Goal: Task Accomplishment & Management: Manage account settings

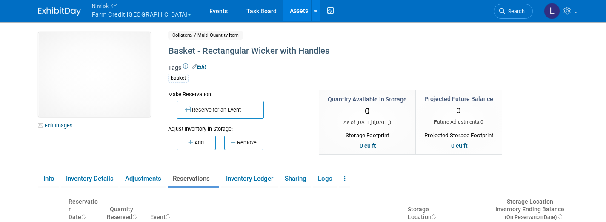
click at [283, 11] on link "Assets" at bounding box center [298, 10] width 31 height 21
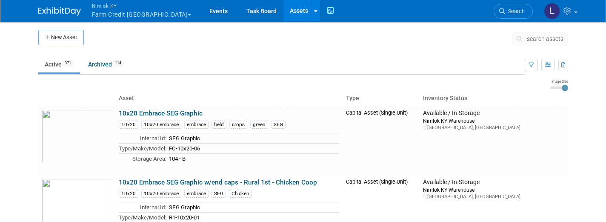
click at [541, 43] on button "search assets" at bounding box center [540, 39] width 56 height 14
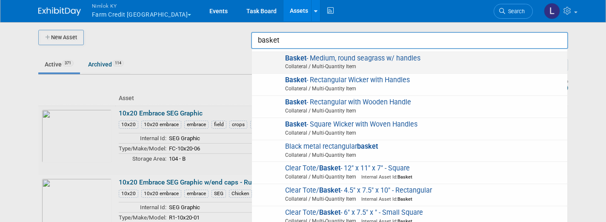
scroll to position [42, 0]
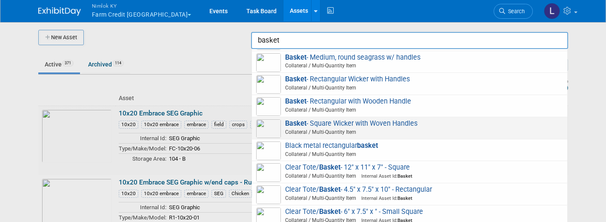
click at [371, 119] on span "Basket - Square Wicker with Woven Handles Collateral / Multi-Quantity Item" at bounding box center [409, 127] width 307 height 17
type input "Basket - Square Wicker with Woven Handles"
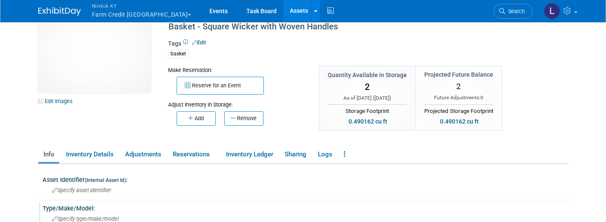
scroll to position [20, 0]
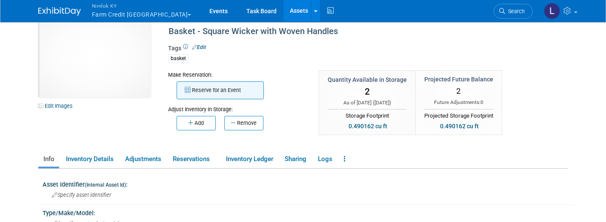
click at [217, 86] on button "Reserve for an Event" at bounding box center [220, 90] width 87 height 18
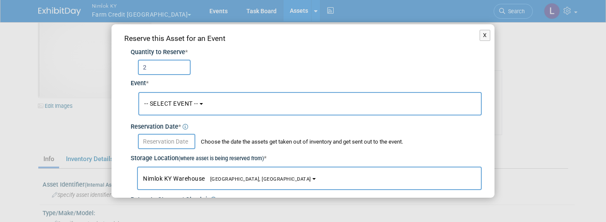
type input "2"
click at [191, 104] on span "-- SELECT EVENT --" at bounding box center [171, 103] width 54 height 7
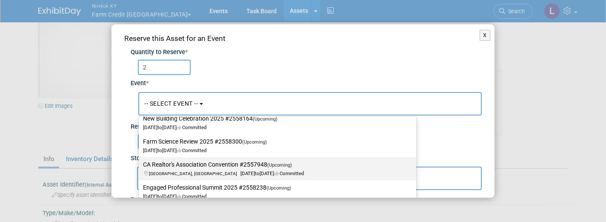
scroll to position [322, 0]
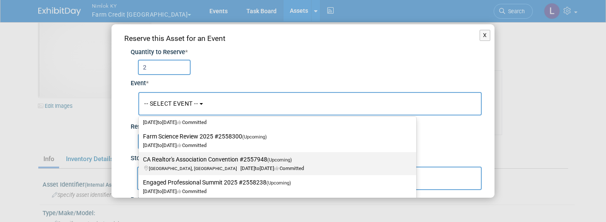
click at [205, 158] on label "CA Realtor's Association Convention #2557948 (Upcoming) Chula Vista, CA Sep 15,…" at bounding box center [275, 164] width 265 height 20
click at [140, 158] on input "CA Realtor's Association Convention #2557948 (Upcoming) Chula Vista, CA Sep 15,…" at bounding box center [137, 160] width 6 height 6
select select "11143332"
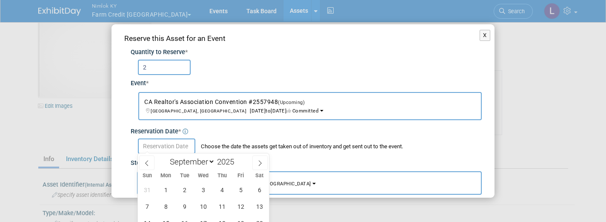
click at [162, 142] on input "text" at bounding box center [166, 145] width 57 height 15
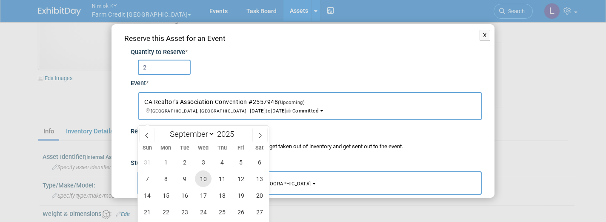
scroll to position [51, 0]
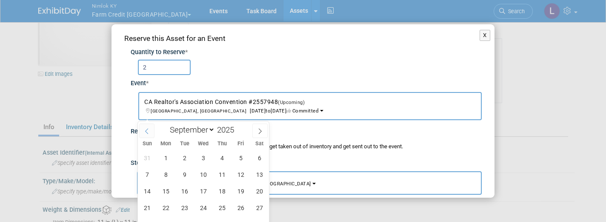
click at [144, 130] on icon at bounding box center [147, 131] width 6 height 6
select select "7"
click at [165, 208] on span "18" at bounding box center [165, 207] width 17 height 17
type input "Aug 18, 2025"
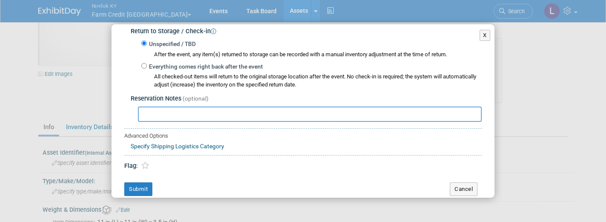
scroll to position [172, 0]
click at [140, 183] on button "Submit" at bounding box center [138, 190] width 28 height 14
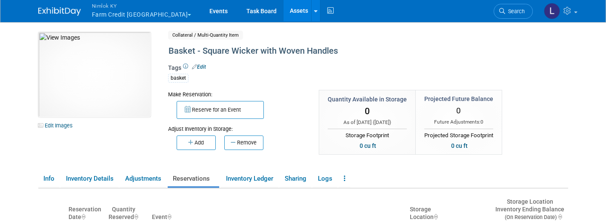
scroll to position [0, 0]
click at [283, 13] on link "Assets" at bounding box center [298, 10] width 31 height 21
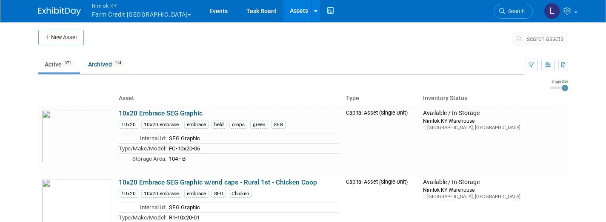
click at [536, 37] on span "search assets" at bounding box center [545, 38] width 37 height 7
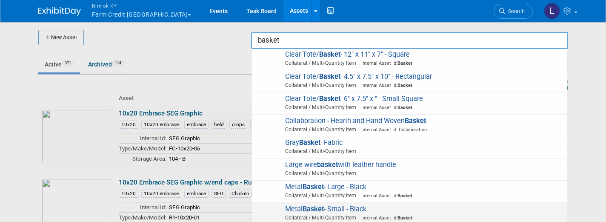
scroll to position [153, 0]
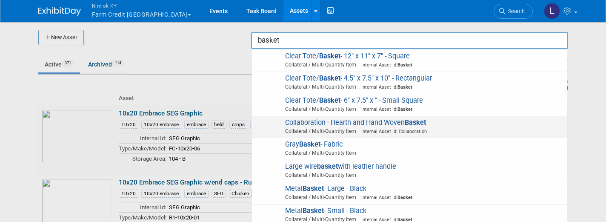
click at [362, 118] on span "Collaboration - Hearth and Hand Woven Basket Collateral / Multi-Quantity Item I…" at bounding box center [409, 126] width 307 height 17
type input "Collaboration - Hearth and Hand Woven Basket"
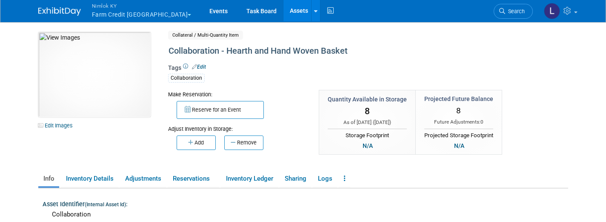
click at [283, 9] on link "Assets" at bounding box center [298, 10] width 31 height 21
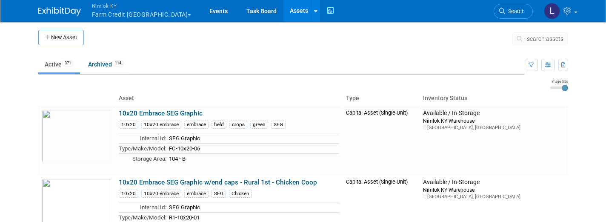
click at [538, 39] on span "search assets" at bounding box center [545, 38] width 37 height 7
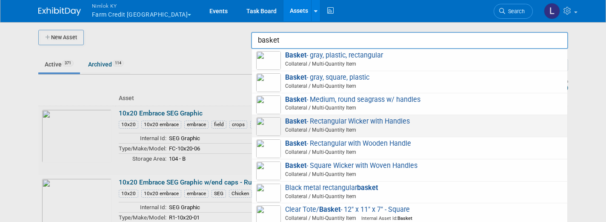
click at [374, 120] on span "Basket - Rectangular Wicker with Handles Collateral / Multi-Quantity Item" at bounding box center [409, 125] width 307 height 17
type input "Basket - Rectangular Wicker with Handles"
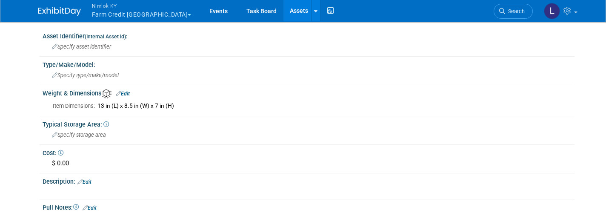
scroll to position [168, 0]
click at [283, 12] on link "Assets" at bounding box center [298, 10] width 31 height 21
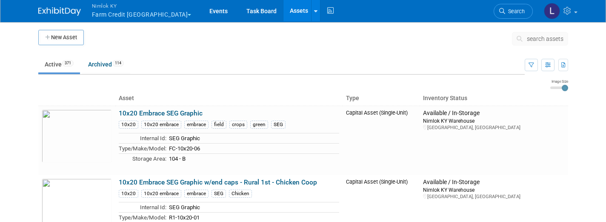
click at [544, 41] on span "search assets" at bounding box center [545, 38] width 37 height 7
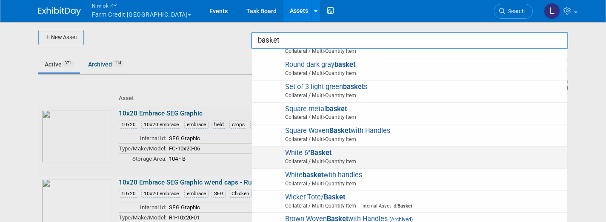
scroll to position [365, 0]
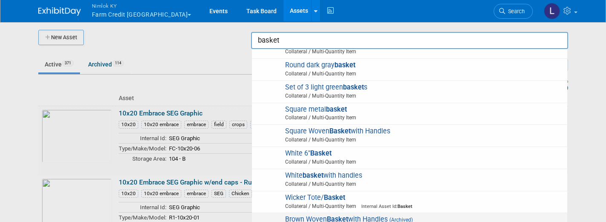
click at [347, 215] on strong "Basket" at bounding box center [337, 219] width 21 height 8
type input "Brown Woven Basket with Handles"
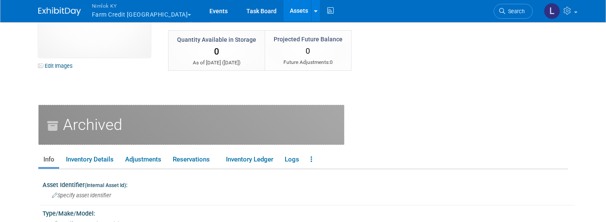
scroll to position [60, 0]
click at [247, 158] on link "Inventory Ledger" at bounding box center [249, 159] width 57 height 15
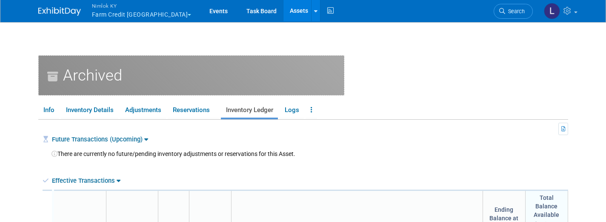
scroll to position [108, 0]
click at [311, 106] on link at bounding box center [310, 110] width 11 height 15
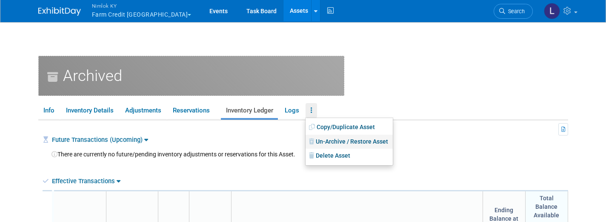
click at [340, 141] on link "Un-Archive / Restore Asset" at bounding box center [348, 141] width 87 height 14
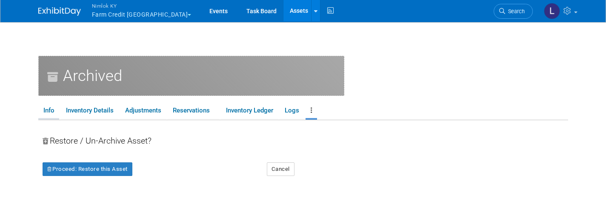
click at [48, 109] on link "Info" at bounding box center [48, 110] width 21 height 15
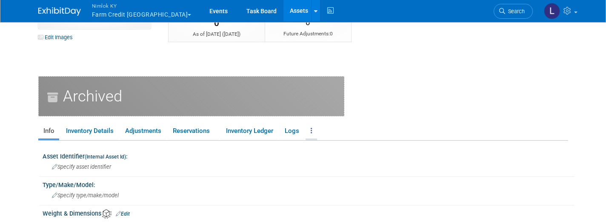
scroll to position [89, 0]
click at [312, 127] on icon at bounding box center [312, 129] width 2 height 6
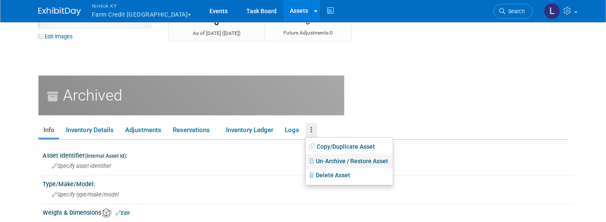
click at [337, 157] on link "Un-Archive / Restore Asset" at bounding box center [348, 161] width 87 height 14
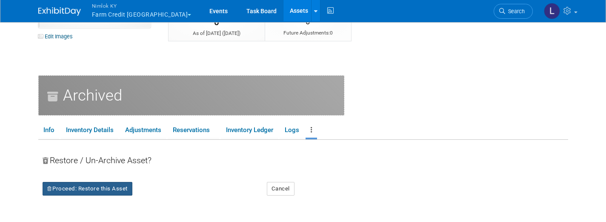
click at [97, 189] on button "Proceed: Restore this Asset" at bounding box center [88, 189] width 90 height 14
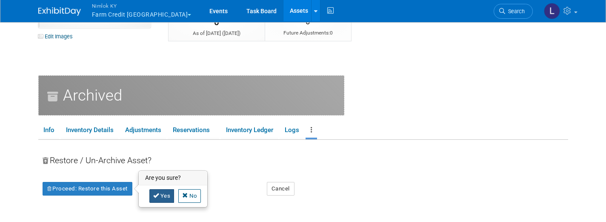
click at [163, 193] on link "Yes" at bounding box center [161, 196] width 25 height 14
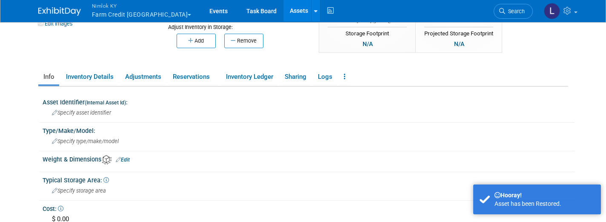
scroll to position [106, 0]
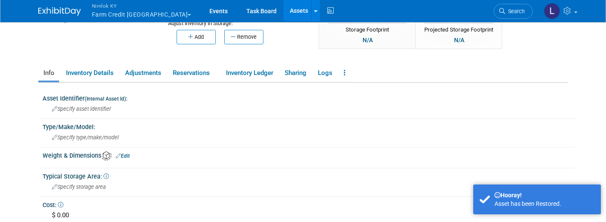
click at [126, 154] on link "Edit" at bounding box center [123, 156] width 14 height 6
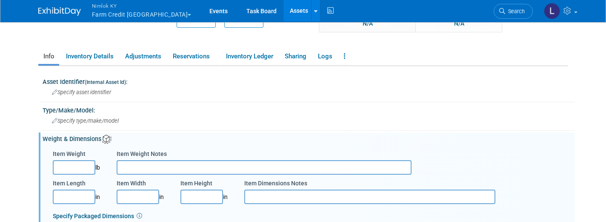
scroll to position [123, 0]
click at [68, 192] on input "Item Length" at bounding box center [74, 196] width 43 height 14
type input "11.00"
type input "10.00"
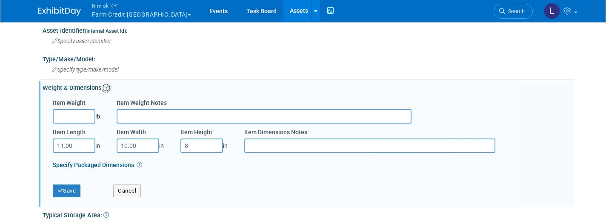
scroll to position [178, 0]
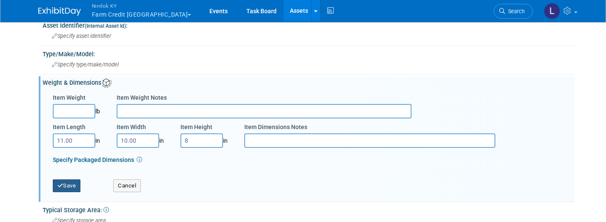
type input "8.00"
click at [71, 184] on button "Save" at bounding box center [67, 185] width 28 height 13
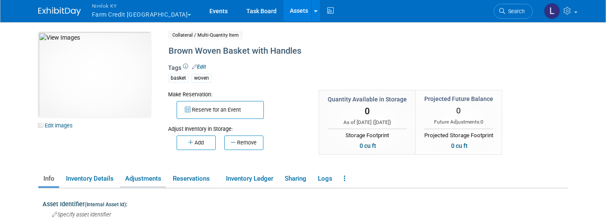
scroll to position [0, 0]
click at [217, 105] on button "Reserve for an Event" at bounding box center [220, 110] width 87 height 18
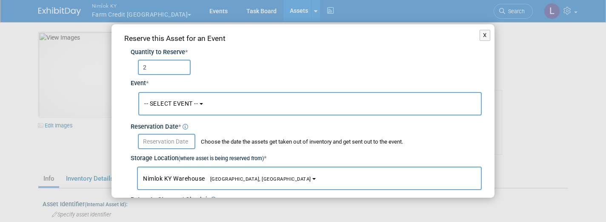
type input "2"
click at [181, 103] on span "-- SELECT EVENT --" at bounding box center [171, 103] width 54 height 7
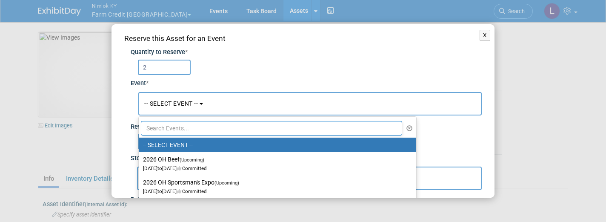
click at [174, 126] on input "text" at bounding box center [271, 128] width 261 height 14
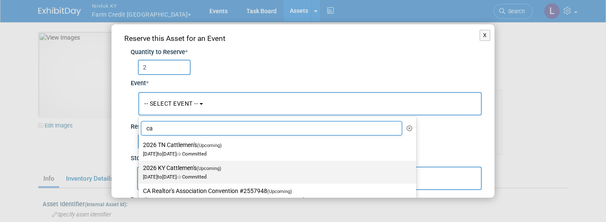
scroll to position [8, 0]
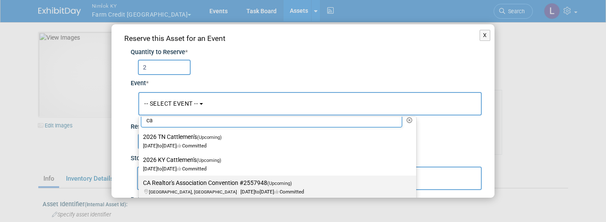
type input "ca"
click at [205, 183] on label "CA Realtor's Association Convention #2557948 (Upcoming) Chula Vista, CA Sep 15,…" at bounding box center [275, 187] width 265 height 20
click at [140, 183] on input "CA Realtor's Association Convention #2557948 (Upcoming) Chula Vista, CA Sep 15,…" at bounding box center [137, 183] width 6 height 6
select select "11143332"
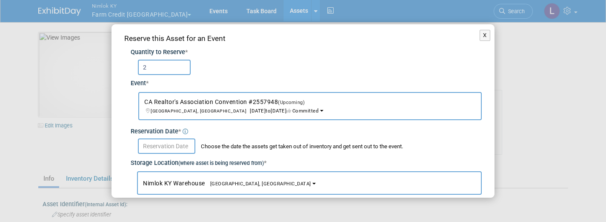
click at [171, 148] on input "text" at bounding box center [166, 145] width 57 height 15
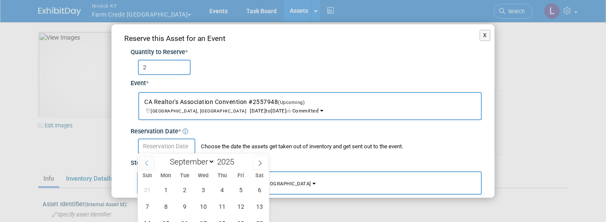
click at [145, 163] on icon at bounding box center [146, 163] width 3 height 6
select select "7"
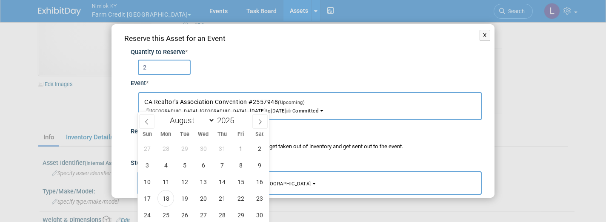
scroll to position [40, 0]
click at [165, 200] on span "18" at bounding box center [165, 199] width 17 height 17
type input "Aug 18, 2025"
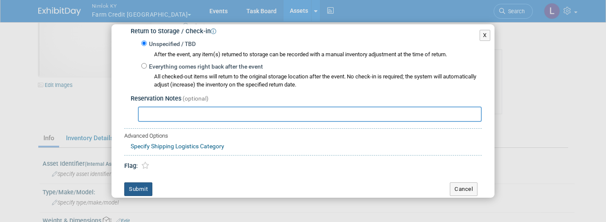
scroll to position [172, 0]
click at [141, 183] on button "Submit" at bounding box center [138, 190] width 28 height 14
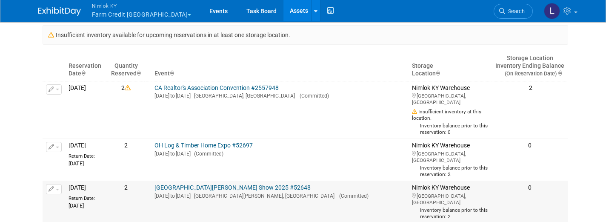
scroll to position [170, 0]
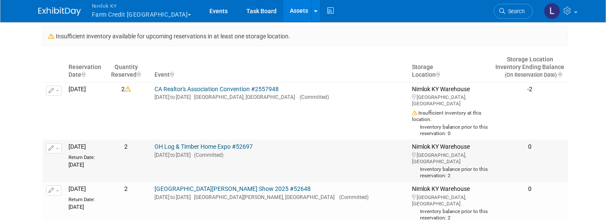
click at [57, 143] on button "button" at bounding box center [54, 148] width 16 height 10
click at [74, 156] on button "Change Reservation" at bounding box center [87, 161] width 72 height 11
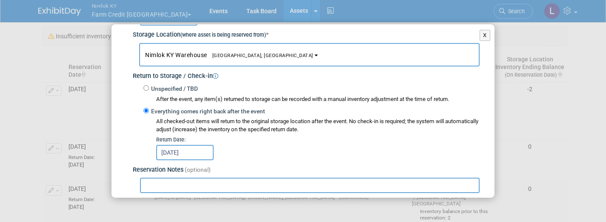
scroll to position [134, 0]
click at [485, 32] on button "X" at bounding box center [484, 35] width 11 height 11
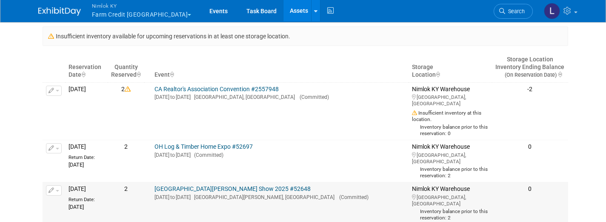
click at [59, 190] on span "button" at bounding box center [57, 191] width 3 height 2
click at [83, 198] on button "Change Reservation" at bounding box center [87, 203] width 72 height 11
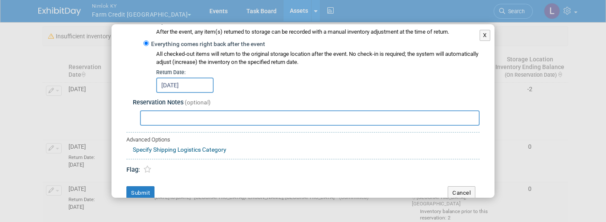
scroll to position [208, 0]
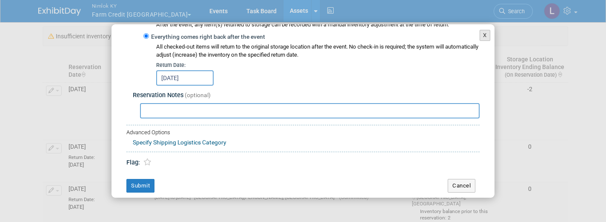
click at [488, 35] on button "X" at bounding box center [484, 35] width 11 height 11
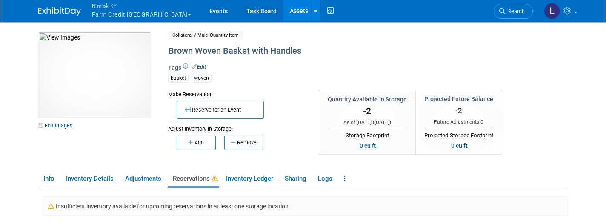
scroll to position [0, 0]
click at [203, 10] on link "Events" at bounding box center [218, 10] width 31 height 21
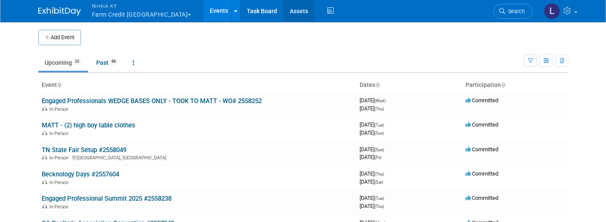
click at [283, 13] on link "Assets" at bounding box center [298, 10] width 31 height 21
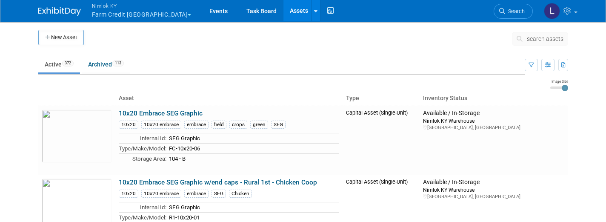
click at [542, 39] on span "search assets" at bounding box center [545, 38] width 37 height 7
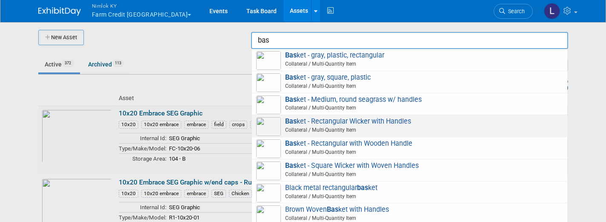
click at [361, 121] on span "Bas ket - Rectangular Wicker with Handles Collateral / Multi-Quantity Item" at bounding box center [409, 125] width 307 height 17
type input "Basket - Rectangular Wicker with Handles"
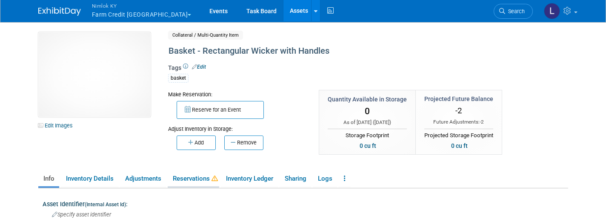
click at [199, 177] on link "Reservations" at bounding box center [193, 178] width 51 height 15
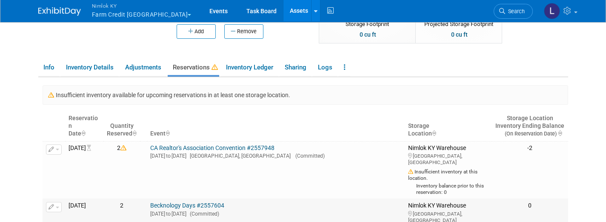
scroll to position [107, 0]
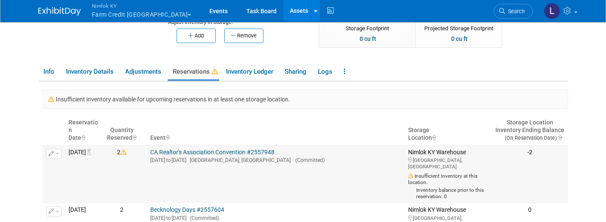
click at [57, 154] on button "button" at bounding box center [54, 153] width 16 height 10
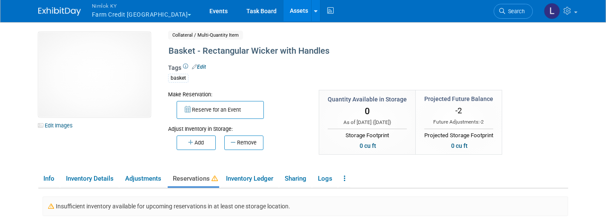
scroll to position [0, 0]
click at [283, 11] on link "Assets" at bounding box center [298, 10] width 31 height 21
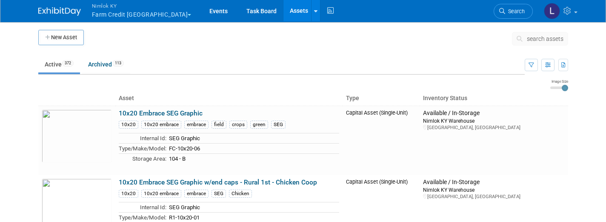
click at [543, 40] on span "search assets" at bounding box center [545, 38] width 37 height 7
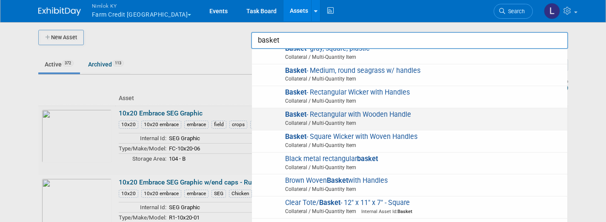
scroll to position [41, 0]
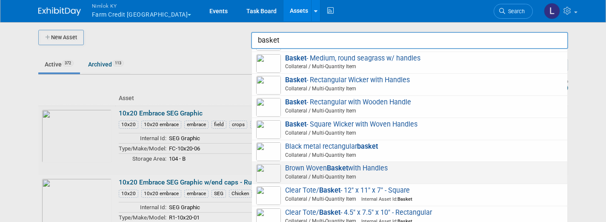
click at [352, 164] on span "Brown Woven Basket with Handles Collateral / Multi-Quantity Item" at bounding box center [409, 172] width 307 height 17
type input "Brown Woven Basket with Handles"
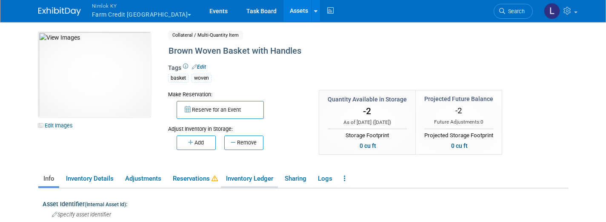
click at [243, 177] on link "Inventory Ledger" at bounding box center [249, 178] width 57 height 15
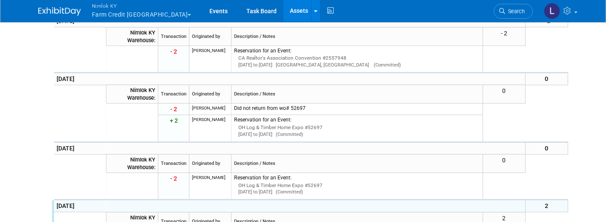
scroll to position [291, 0]
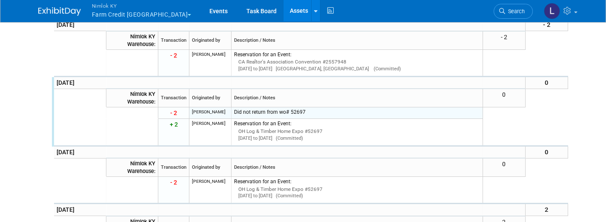
click at [172, 109] on span "- 2" at bounding box center [173, 112] width 7 height 7
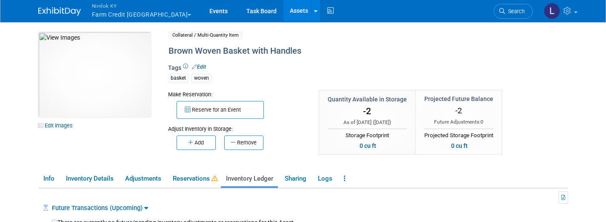
scroll to position [0, 0]
click at [194, 139] on button "Add" at bounding box center [196, 142] width 39 height 14
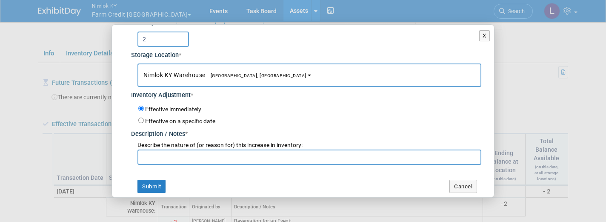
scroll to position [31, 0]
type input "2"
click at [154, 181] on button "Submit" at bounding box center [151, 187] width 28 height 14
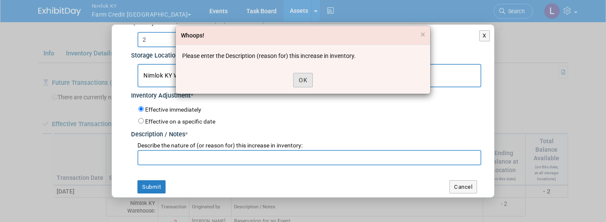
click at [298, 85] on button "OK" at bounding box center [303, 80] width 20 height 14
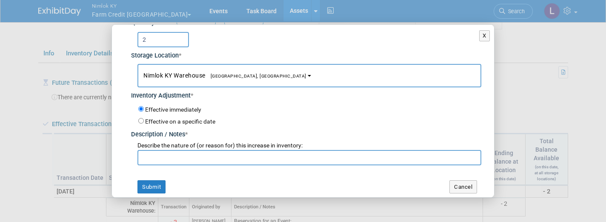
click at [157, 156] on input "text" at bounding box center [309, 157] width 344 height 15
type input "Came back from LFP Closet"
click at [154, 181] on button "Submit" at bounding box center [151, 187] width 28 height 14
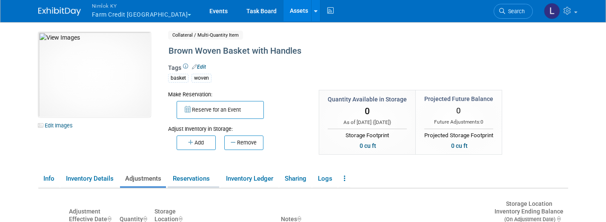
scroll to position [0, 0]
click at [203, 7] on link "Events" at bounding box center [218, 10] width 31 height 21
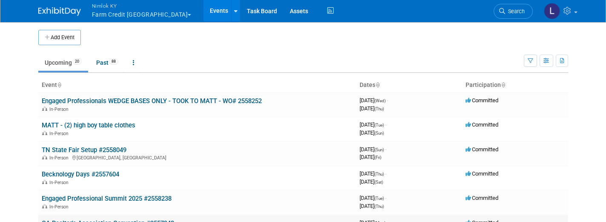
click at [111, 219] on link "CA Realtor's Association Convention #2557948" at bounding box center [108, 223] width 132 height 8
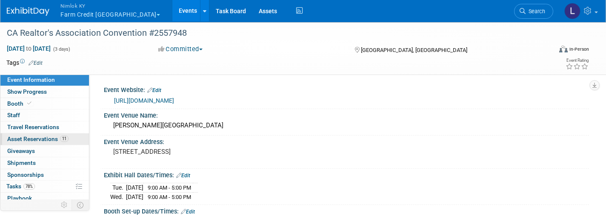
click at [39, 140] on span "Asset Reservations 11" at bounding box center [37, 138] width 61 height 7
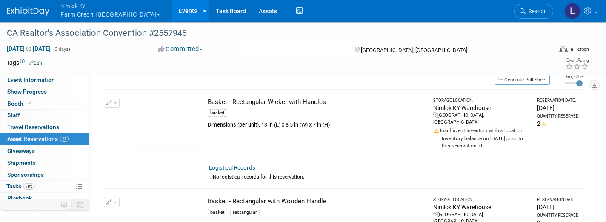
scroll to position [26, 0]
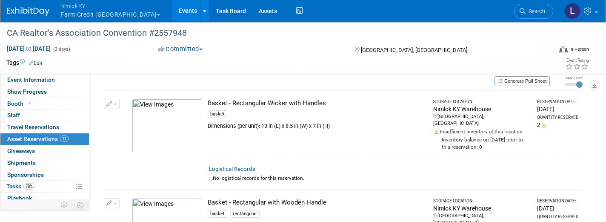
click at [117, 105] on button "button" at bounding box center [112, 104] width 16 height 10
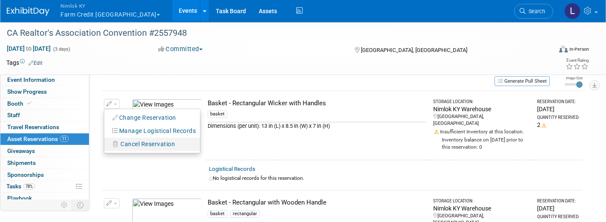
click at [157, 142] on span "Cancel Reservation" at bounding box center [147, 143] width 54 height 7
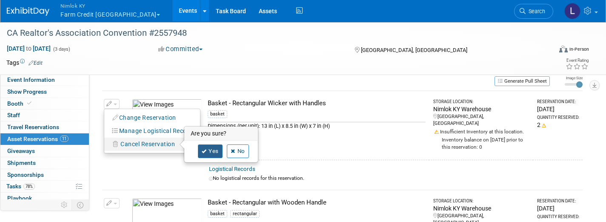
click at [209, 150] on link "Yes" at bounding box center [210, 151] width 25 height 14
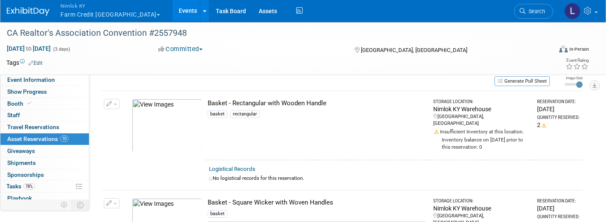
click at [118, 104] on button "button" at bounding box center [112, 104] width 16 height 10
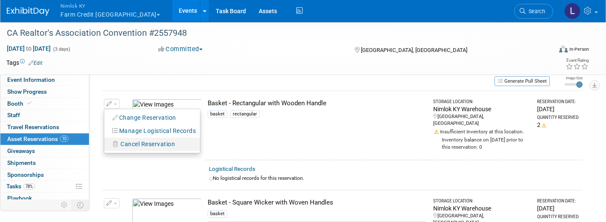
click at [146, 141] on span "Cancel Reservation" at bounding box center [147, 143] width 54 height 7
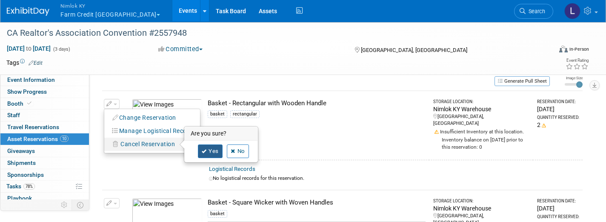
click at [216, 153] on link "Yes" at bounding box center [210, 151] width 25 height 14
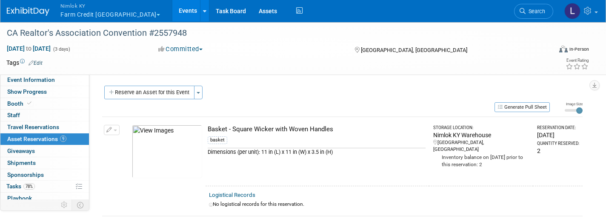
scroll to position [0, 0]
click at [92, 6] on span "Nimlok KY" at bounding box center [110, 5] width 100 height 9
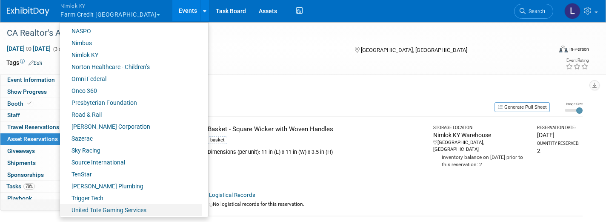
scroll to position [354, 0]
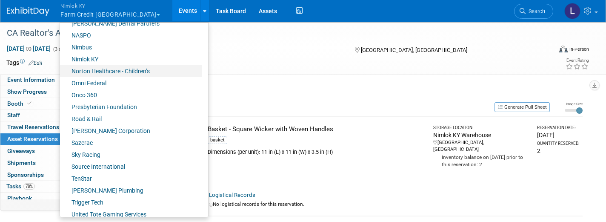
click at [114, 72] on link "Norton Healthcare - Children’s" at bounding box center [131, 71] width 142 height 12
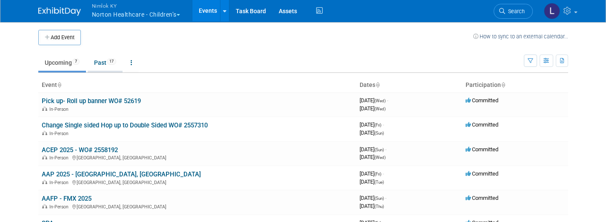
click at [102, 60] on link "Past 17" at bounding box center [105, 62] width 35 height 16
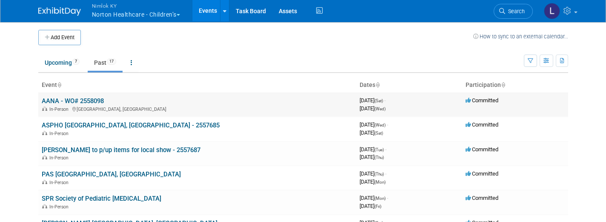
click at [76, 100] on link "AANA - WO# 2558098" at bounding box center [73, 101] width 62 height 8
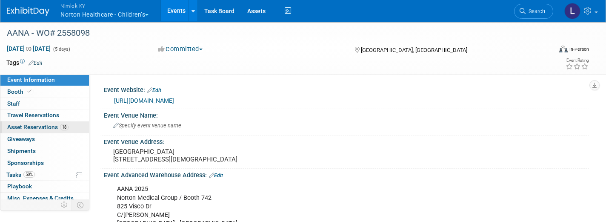
click at [38, 127] on span "Asset Reservations 18" at bounding box center [37, 126] width 61 height 7
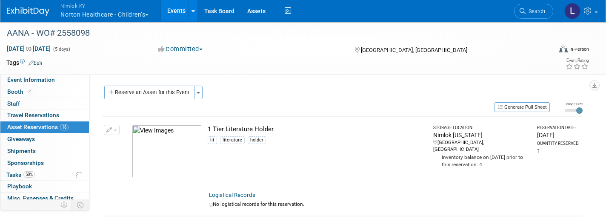
click at [237, 196] on link "Logistical Records" at bounding box center [232, 194] width 46 height 6
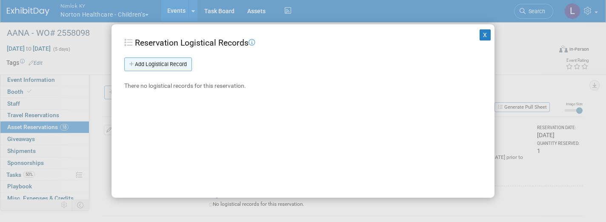
click at [175, 63] on link "Add Logistical Record" at bounding box center [158, 64] width 68 height 14
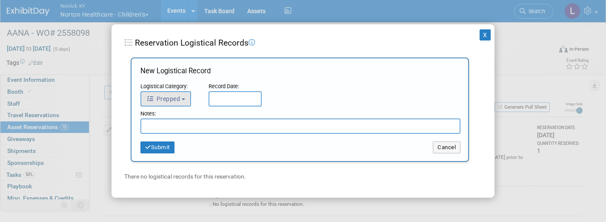
click at [181, 94] on button "Prepped" at bounding box center [165, 98] width 51 height 15
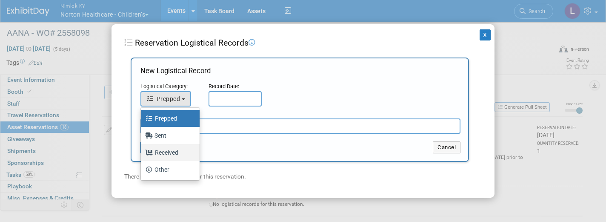
click at [179, 153] on label "Received" at bounding box center [168, 152] width 46 height 14
click at [142, 153] on input "Received" at bounding box center [140, 151] width 6 height 6
select select "3"
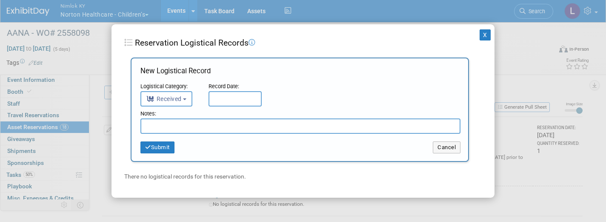
click at [230, 97] on input "text" at bounding box center [234, 98] width 53 height 15
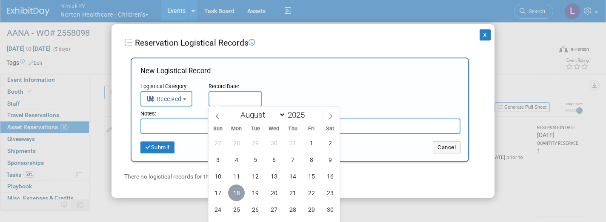
click at [234, 188] on span "18" at bounding box center [236, 192] width 17 height 17
type input "[DATE]"
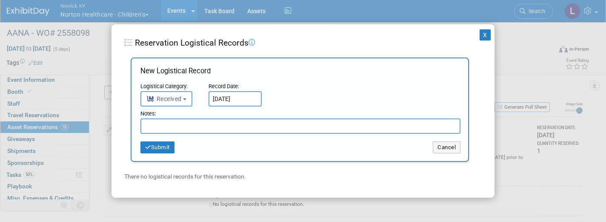
click at [191, 127] on input "text" at bounding box center [300, 125] width 320 height 15
drag, startPoint x: 218, startPoint y: 123, endPoint x: 119, endPoint y: 124, distance: 99.1
click at [119, 124] on div "X Reservation Logistical Records Add Logistical Record New Logistical Record Lo…" at bounding box center [302, 110] width 383 height 173
type input "Received in good condition"
click at [169, 145] on button "Submit" at bounding box center [157, 147] width 34 height 12
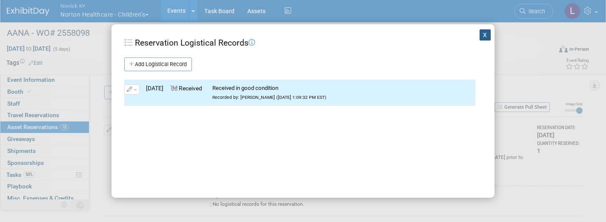
click at [483, 32] on button "X" at bounding box center [484, 34] width 11 height 11
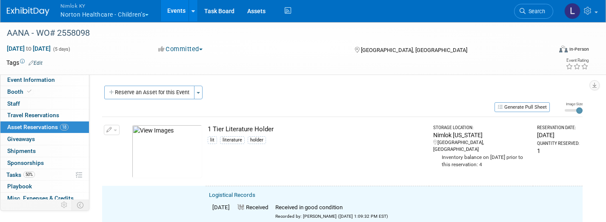
click at [117, 131] on button "button" at bounding box center [112, 130] width 16 height 10
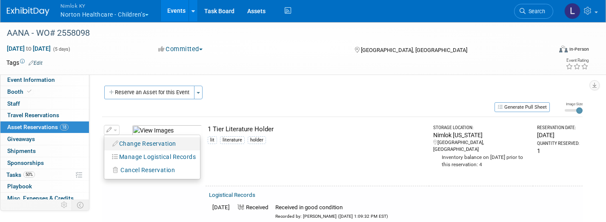
click at [137, 143] on button "Change Reservation" at bounding box center [144, 143] width 72 height 11
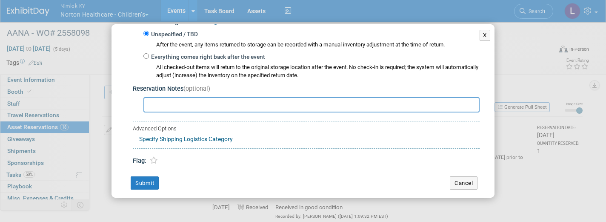
scroll to position [148, 0]
click at [149, 53] on label "Everything comes right back after the event" at bounding box center [207, 57] width 116 height 9
click at [148, 54] on input "Everything comes right back after the event" at bounding box center [146, 57] width 6 height 6
radio input "true"
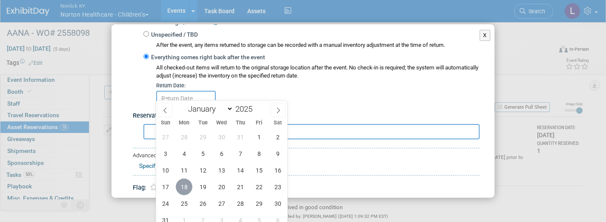
click at [184, 183] on span "18" at bounding box center [184, 186] width 17 height 17
type input "[DATE]"
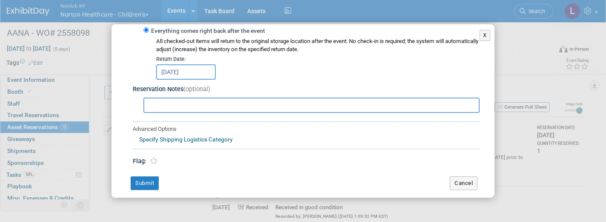
scroll to position [174, 0]
click at [152, 177] on button "Submit" at bounding box center [145, 184] width 28 height 14
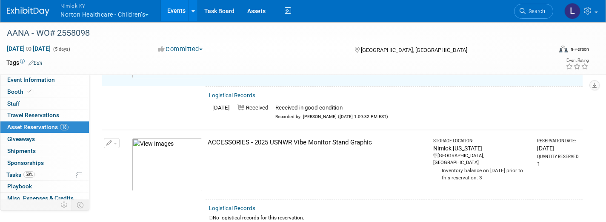
scroll to position [123, 0]
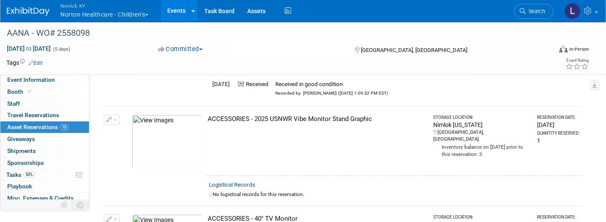
click at [242, 182] on link "Logistical Records" at bounding box center [232, 184] width 46 height 6
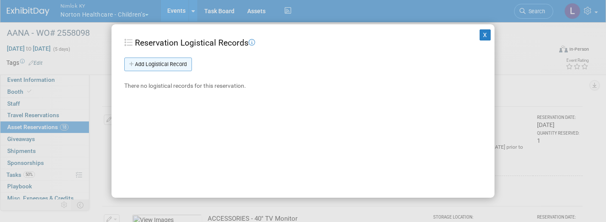
click at [172, 64] on link "Add Logistical Record" at bounding box center [158, 64] width 68 height 14
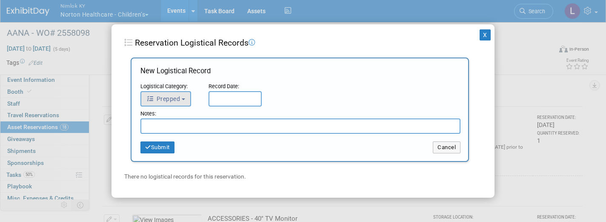
click at [178, 98] on span "Prepped" at bounding box center [163, 98] width 34 height 7
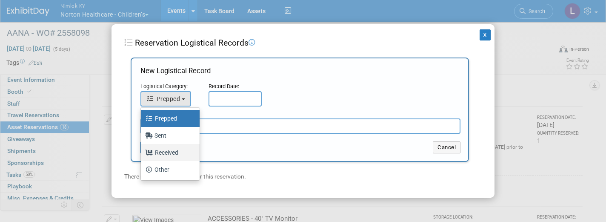
click at [173, 150] on label "Received" at bounding box center [168, 152] width 46 height 14
click at [142, 150] on input "Received" at bounding box center [140, 151] width 6 height 6
select select "3"
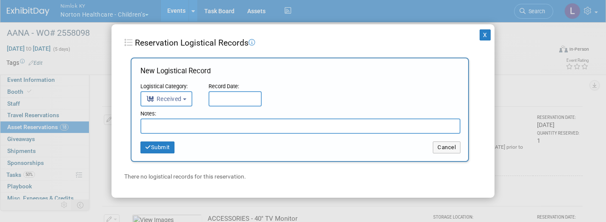
click at [234, 96] on input "text" at bounding box center [234, 98] width 53 height 15
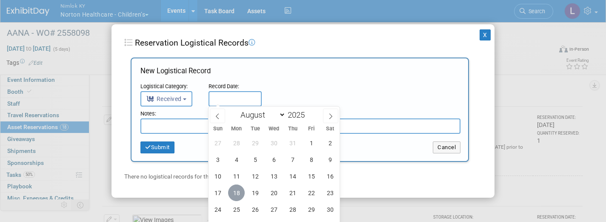
click at [234, 190] on span "18" at bounding box center [236, 192] width 17 height 17
type input "[DATE]"
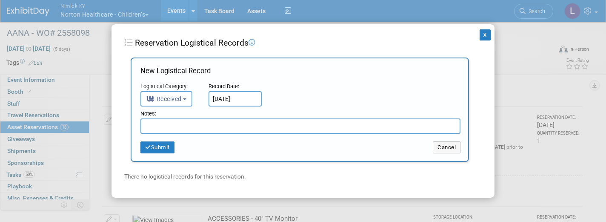
click at [204, 123] on input "text" at bounding box center [300, 125] width 320 height 15
paste input "Received in good condition"
type input "Received in good condition"
click at [169, 144] on button "Submit" at bounding box center [157, 147] width 34 height 12
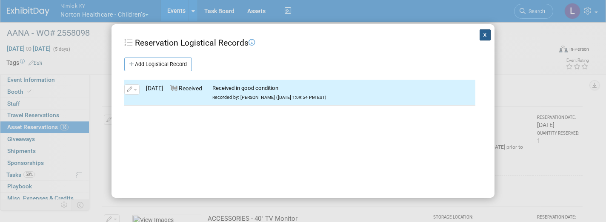
click at [482, 34] on button "X" at bounding box center [484, 34] width 11 height 11
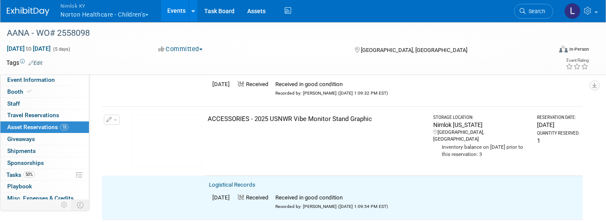
click at [112, 116] on button "button" at bounding box center [112, 119] width 16 height 10
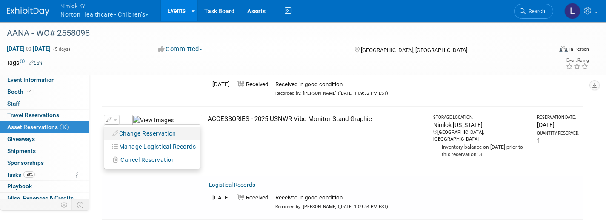
click at [137, 129] on button "Change Reservation" at bounding box center [144, 133] width 72 height 11
select select "7"
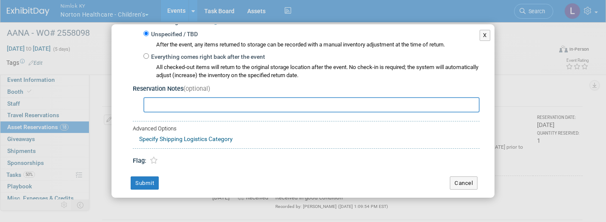
scroll to position [148, 0]
click at [148, 54] on input "Everything comes right back after the event" at bounding box center [146, 57] width 6 height 6
radio input "true"
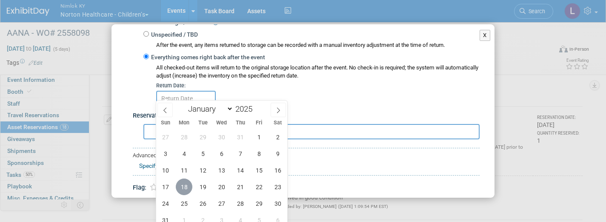
click at [185, 183] on span "18" at bounding box center [184, 186] width 17 height 17
type input "[DATE]"
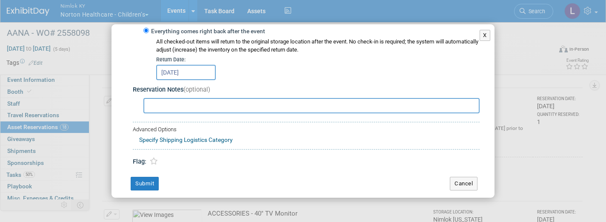
scroll to position [142, 0]
click at [146, 177] on button "Submit" at bounding box center [145, 184] width 28 height 14
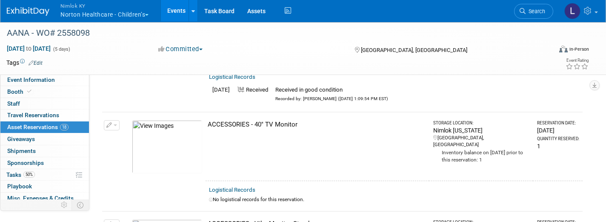
scroll to position [232, 0]
click at [242, 185] on link "Logistical Records" at bounding box center [232, 188] width 46 height 6
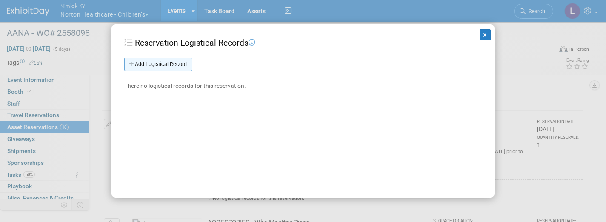
click at [174, 65] on link "Add Logistical Record" at bounding box center [158, 64] width 68 height 14
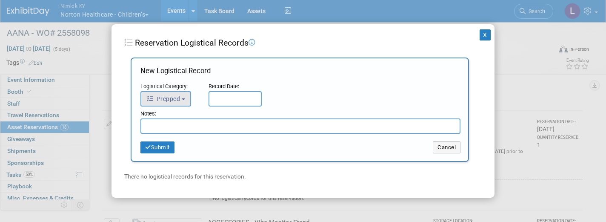
click at [185, 99] on b "button" at bounding box center [183, 99] width 3 height 2
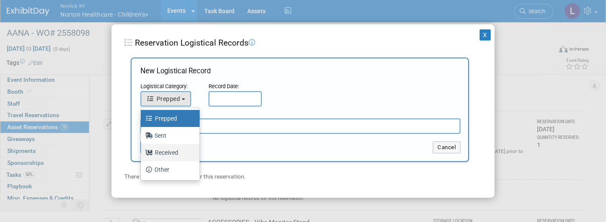
click at [174, 149] on label "Received" at bounding box center [168, 152] width 46 height 14
click at [142, 149] on input "Received" at bounding box center [140, 151] width 6 height 6
select select "3"
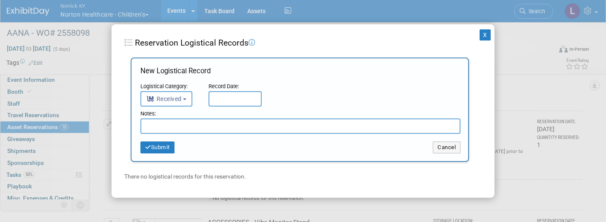
click at [243, 89] on div "Record Date:" at bounding box center [234, 87] width 53 height 9
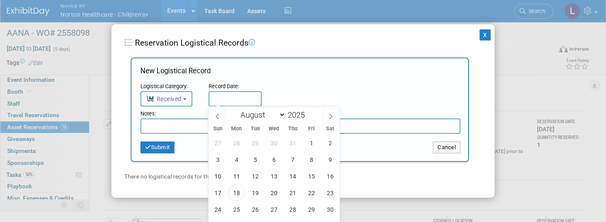
click at [242, 97] on input "text" at bounding box center [234, 98] width 53 height 15
click at [237, 190] on span "18" at bounding box center [236, 192] width 17 height 17
type input "[DATE]"
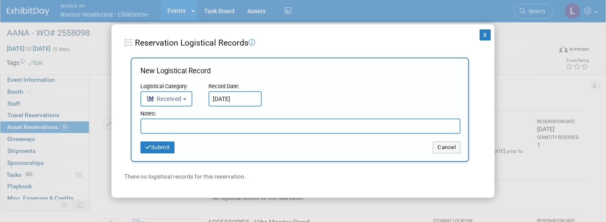
click at [216, 124] on input "text" at bounding box center [300, 125] width 320 height 15
paste input "Received in good condition"
type input "Received in good condition"
click at [167, 146] on button "Submit" at bounding box center [157, 147] width 34 height 12
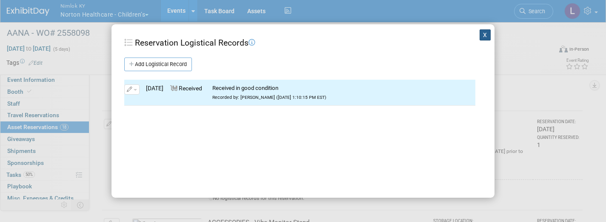
click at [486, 34] on button "X" at bounding box center [484, 34] width 11 height 11
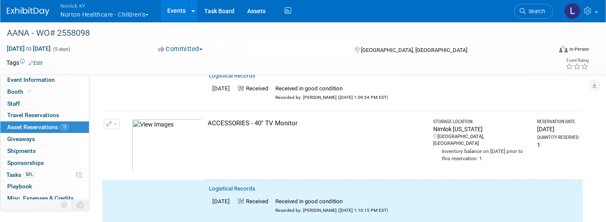
click at [117, 119] on button "button" at bounding box center [112, 124] width 16 height 10
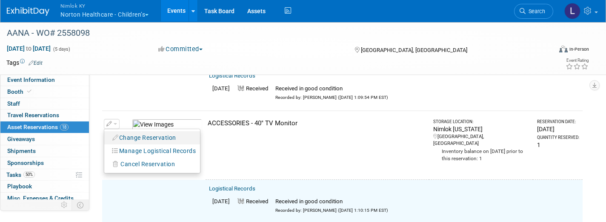
click at [143, 132] on button "Change Reservation" at bounding box center [144, 137] width 72 height 11
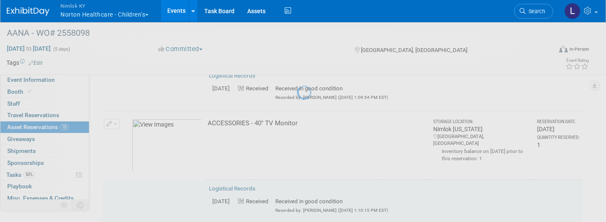
select select "7"
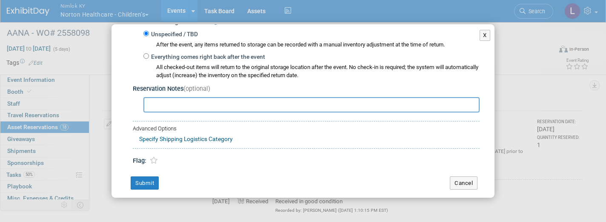
scroll to position [148, 0]
click at [147, 54] on input "Everything comes right back after the event" at bounding box center [146, 57] width 6 height 6
radio input "true"
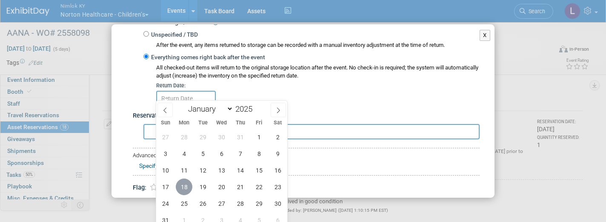
click at [185, 185] on span "18" at bounding box center [184, 186] width 17 height 17
type input "[DATE]"
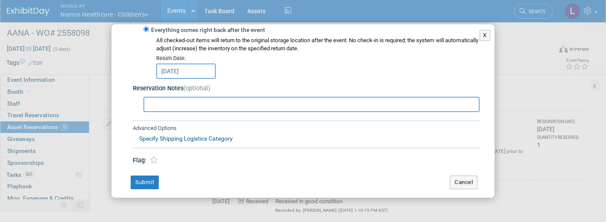
scroll to position [174, 0]
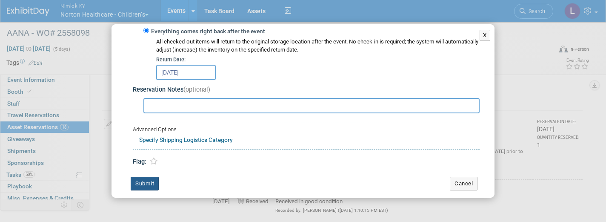
click at [151, 177] on button "Submit" at bounding box center [145, 184] width 28 height 14
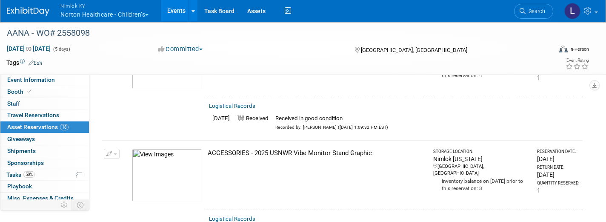
scroll to position [88, 0]
click at [117, 151] on button "button" at bounding box center [112, 154] width 16 height 10
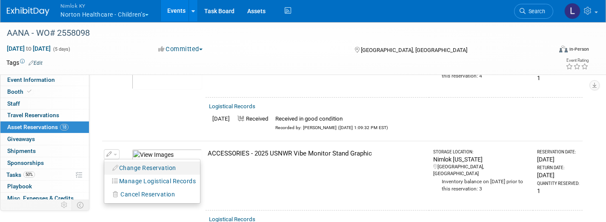
click at [158, 164] on button "Change Reservation" at bounding box center [144, 167] width 72 height 11
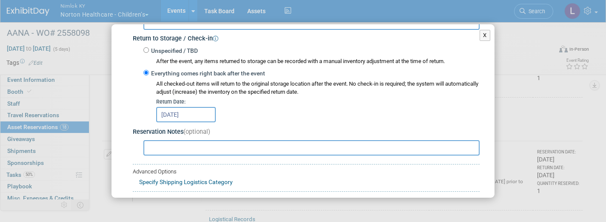
scroll to position [134, 0]
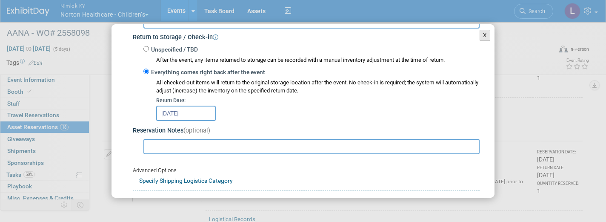
click at [486, 35] on button "X" at bounding box center [484, 35] width 11 height 11
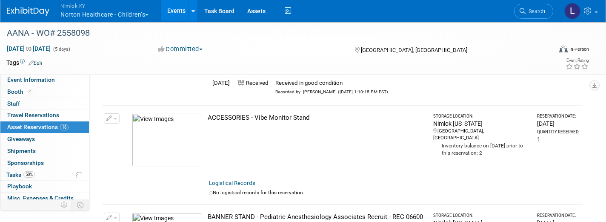
scroll to position [352, 0]
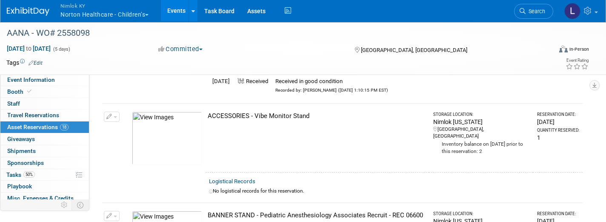
click at [233, 178] on link "Logistical Records" at bounding box center [232, 181] width 46 height 6
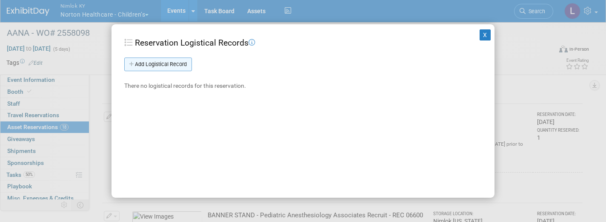
click at [180, 60] on link "Add Logistical Record" at bounding box center [158, 64] width 68 height 14
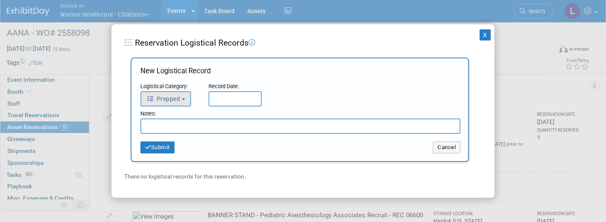
click at [186, 97] on button "Prepped" at bounding box center [165, 98] width 51 height 15
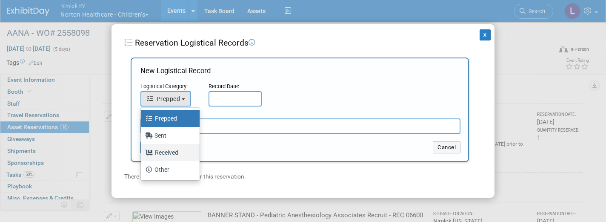
click at [174, 149] on label "Received" at bounding box center [168, 152] width 46 height 14
click at [142, 149] on input "Received" at bounding box center [140, 151] width 6 height 6
select select "3"
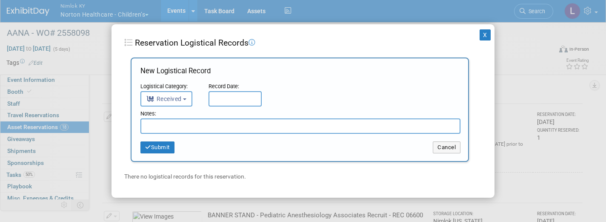
click at [230, 95] on input "text" at bounding box center [234, 98] width 53 height 15
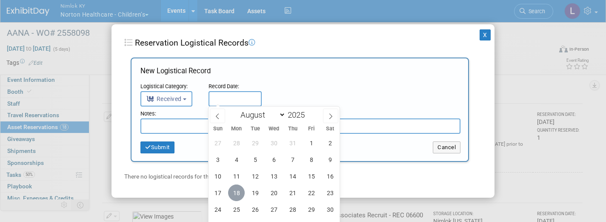
click at [236, 189] on span "18" at bounding box center [236, 192] width 17 height 17
type input "[DATE]"
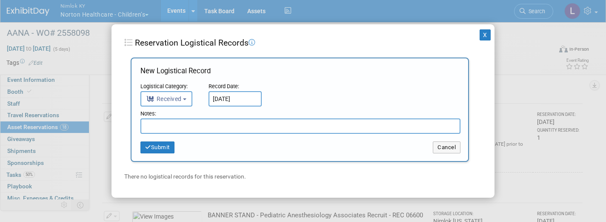
click at [237, 189] on div "X Reservation Logistical Records Add Logistical Record New Logistical Record Lo…" at bounding box center [302, 110] width 383 height 173
click at [225, 125] on input "text" at bounding box center [300, 125] width 320 height 15
paste input "Received in good condition"
type input "Received in good condition"
click at [170, 142] on button "Submit" at bounding box center [157, 147] width 34 height 12
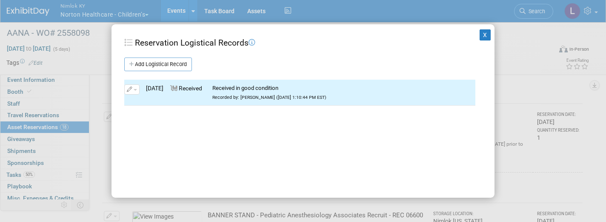
click at [485, 29] on div "X Reservation Logistical Records Add Logistical Record New Logistical Record Lo…" at bounding box center [302, 110] width 383 height 173
click at [485, 29] on button "X" at bounding box center [484, 34] width 11 height 11
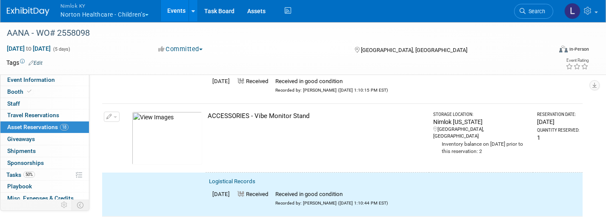
click at [115, 116] on span "button" at bounding box center [115, 117] width 3 height 2
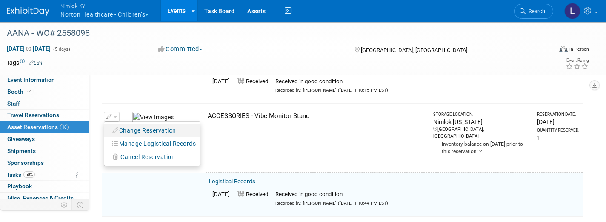
click at [140, 125] on button "Change Reservation" at bounding box center [144, 130] width 72 height 11
select select "7"
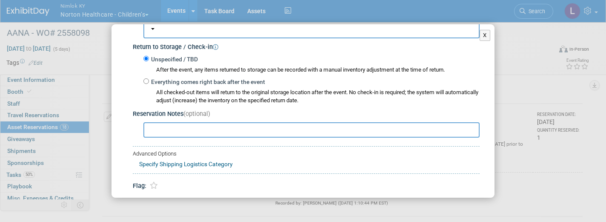
scroll to position [144, 0]
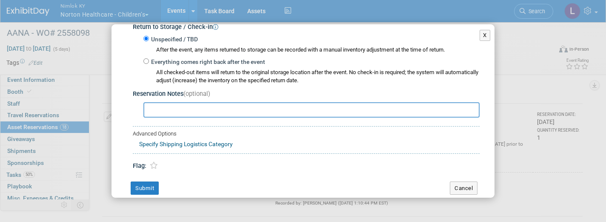
click at [147, 60] on div "Everything comes right back after the event All checked-out items will return t…" at bounding box center [311, 71] width 336 height 28
click at [146, 58] on input "Everything comes right back after the event" at bounding box center [146, 61] width 6 height 6
radio input "true"
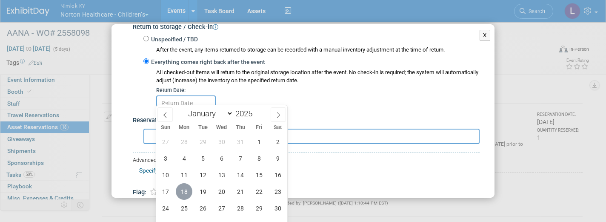
click at [187, 191] on span "18" at bounding box center [184, 191] width 17 height 17
type input "[DATE]"
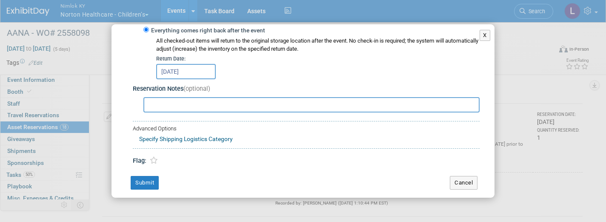
scroll to position [174, 0]
click at [151, 177] on button "Submit" at bounding box center [145, 184] width 28 height 14
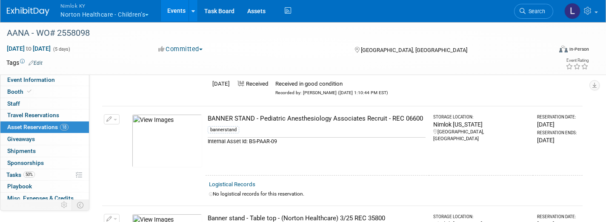
scroll to position [461, 0]
click at [234, 182] on link "Logistical Records" at bounding box center [232, 185] width 46 height 6
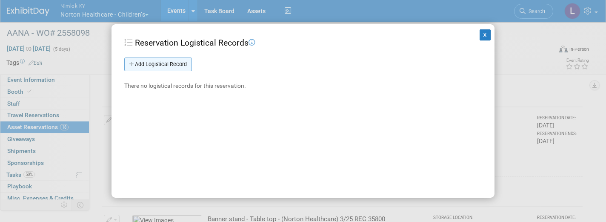
click at [178, 65] on link "Add Logistical Record" at bounding box center [158, 64] width 68 height 14
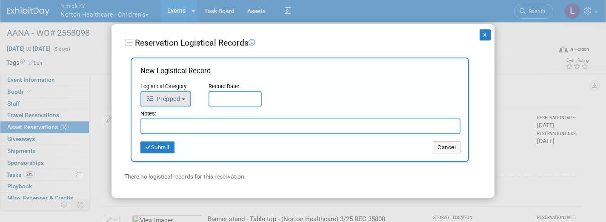
click at [174, 95] on span "Prepped" at bounding box center [163, 98] width 34 height 7
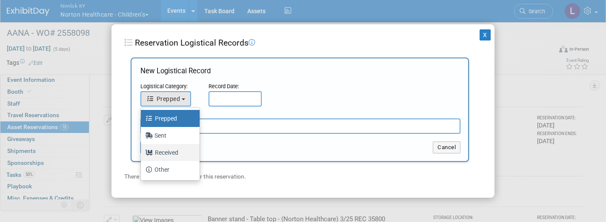
click at [171, 151] on label "Received" at bounding box center [168, 152] width 46 height 14
click at [142, 151] on input "Received" at bounding box center [140, 151] width 6 height 6
select select "3"
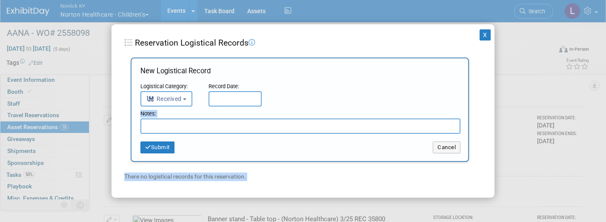
click at [235, 100] on input "text" at bounding box center [234, 98] width 53 height 15
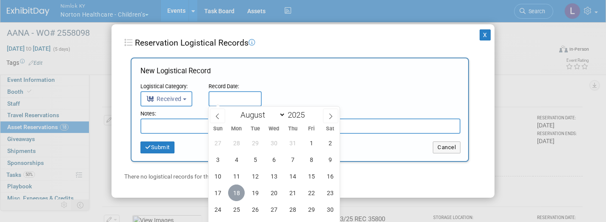
click at [240, 190] on span "18" at bounding box center [236, 192] width 17 height 17
type input "Aug 18, 2025"
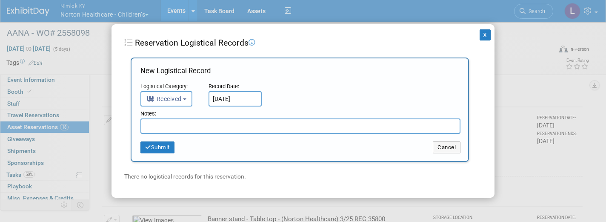
click at [219, 125] on input "text" at bounding box center [300, 125] width 320 height 15
paste input "Received in good condition"
type input "Received in good condition"
click at [163, 142] on button "Submit" at bounding box center [157, 147] width 34 height 12
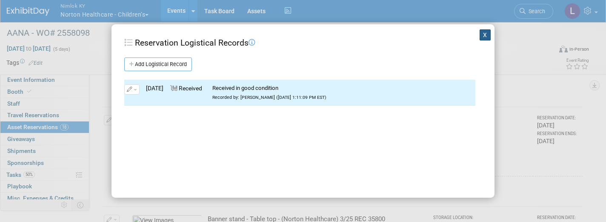
click at [482, 36] on button "X" at bounding box center [484, 34] width 11 height 11
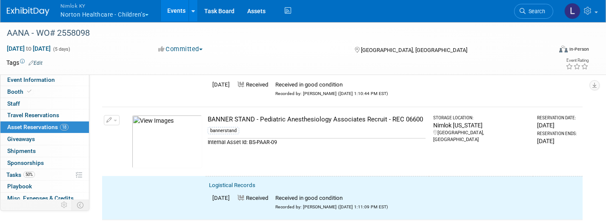
click at [115, 115] on button "button" at bounding box center [112, 120] width 16 height 10
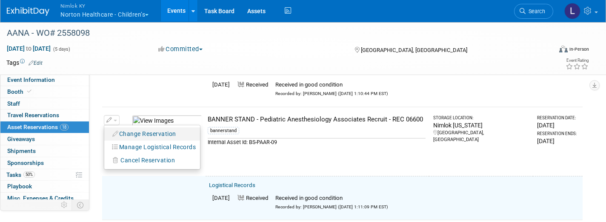
click at [154, 128] on button "Change Reservation" at bounding box center [144, 133] width 72 height 11
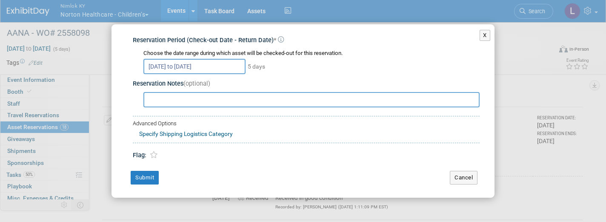
scroll to position [11, 0]
click at [482, 34] on button "X" at bounding box center [484, 35] width 11 height 11
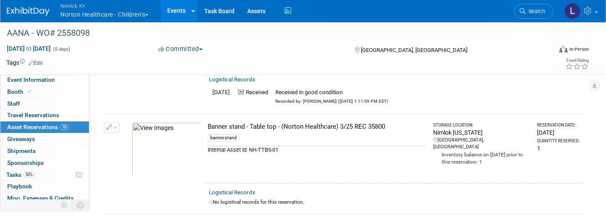
scroll to position [569, 0]
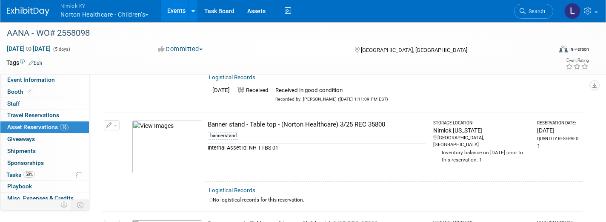
click at [236, 187] on link "Logistical Records" at bounding box center [232, 190] width 46 height 6
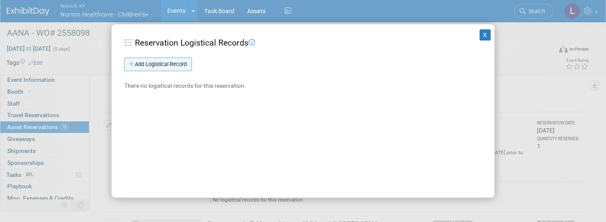
click at [184, 62] on link "Add Logistical Record" at bounding box center [158, 64] width 68 height 14
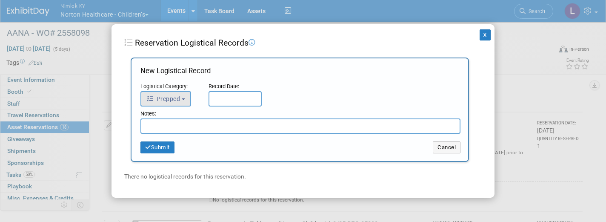
click at [168, 99] on span "Prepped" at bounding box center [163, 98] width 34 height 7
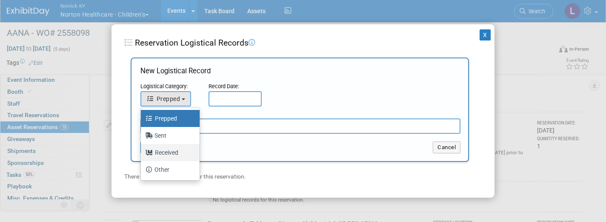
click at [170, 148] on label "Received" at bounding box center [168, 152] width 46 height 14
click at [142, 148] on input "Received" at bounding box center [140, 151] width 6 height 6
select select "3"
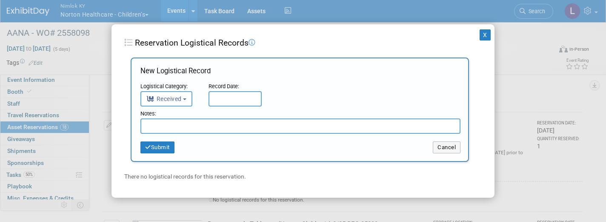
click at [224, 94] on input "text" at bounding box center [234, 98] width 53 height 15
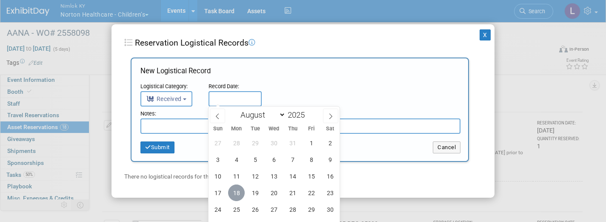
click at [237, 191] on span "18" at bounding box center [236, 192] width 17 height 17
type input "Aug 18, 2025"
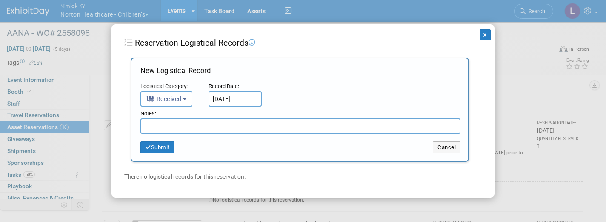
click at [177, 124] on input "text" at bounding box center [300, 125] width 320 height 15
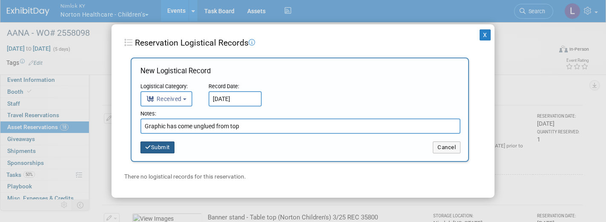
scroll to position [576, 0]
type input "Graphic has come unglued from top"
click at [166, 144] on button "Submit" at bounding box center [157, 147] width 34 height 12
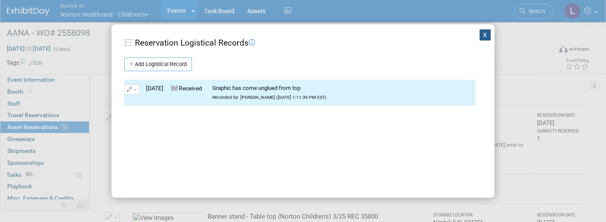
click at [482, 33] on button "X" at bounding box center [484, 34] width 11 height 11
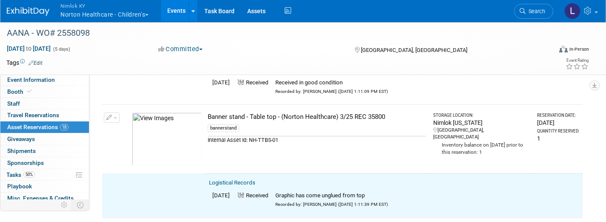
click at [111, 115] on icon "button" at bounding box center [109, 118] width 6 height 6
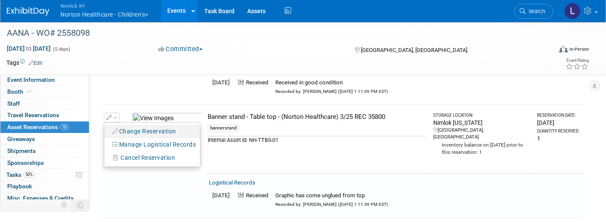
click at [143, 125] on button "Change Reservation" at bounding box center [144, 130] width 72 height 11
select select "7"
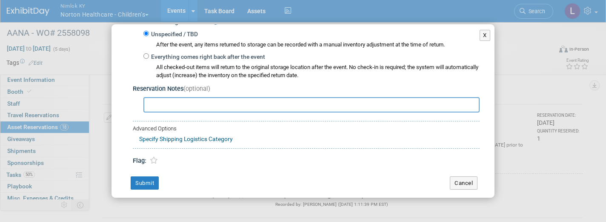
scroll to position [148, 0]
click at [147, 54] on input "Everything comes right back after the event" at bounding box center [146, 57] width 6 height 6
radio input "true"
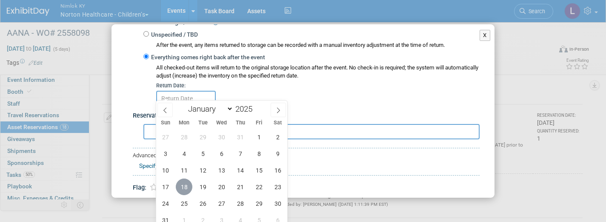
click at [184, 187] on span "18" at bounding box center [184, 186] width 17 height 17
type input "Aug 18, 2025"
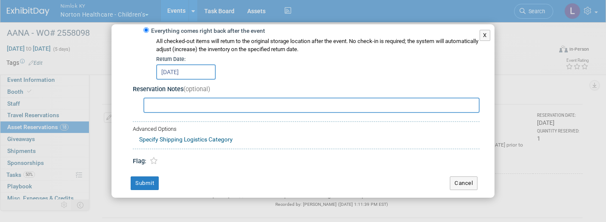
scroll to position [174, 0]
click at [151, 177] on button "Submit" at bounding box center [145, 184] width 28 height 14
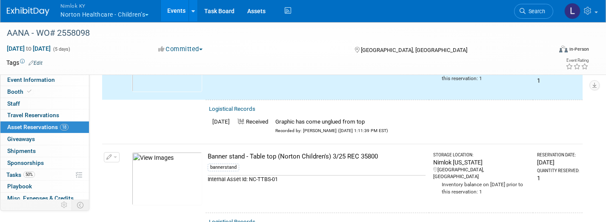
scroll to position [654, 0]
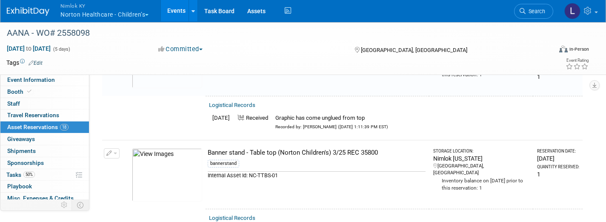
click at [239, 214] on link "Logistical Records" at bounding box center [232, 217] width 46 height 6
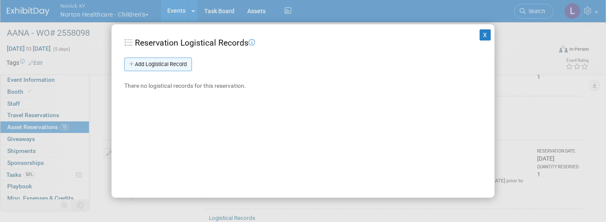
click at [178, 64] on link "Add Logistical Record" at bounding box center [158, 64] width 68 height 14
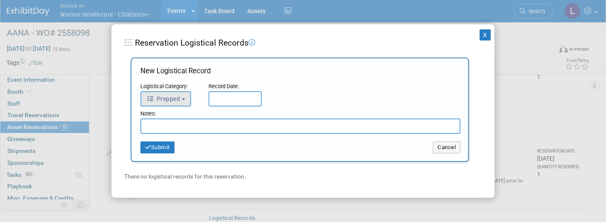
click at [173, 99] on span "Prepped" at bounding box center [163, 98] width 34 height 7
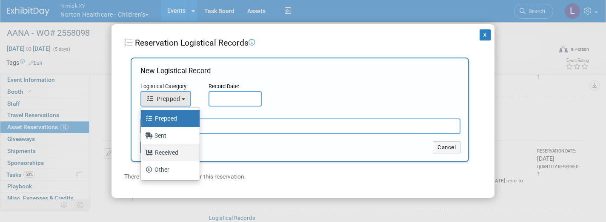
click at [172, 147] on label "Received" at bounding box center [168, 152] width 46 height 14
click at [142, 148] on input "Received" at bounding box center [140, 151] width 6 height 6
select select "3"
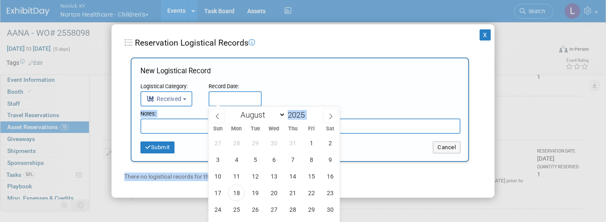
click at [229, 102] on input "text" at bounding box center [234, 98] width 53 height 15
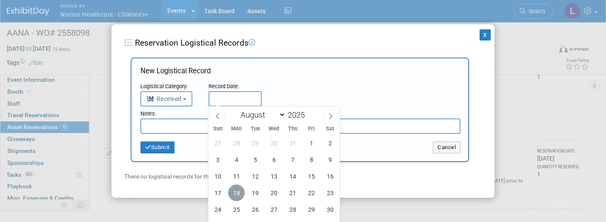
click at [239, 185] on span "18" at bounding box center [236, 192] width 17 height 17
type input "Aug 18, 2025"
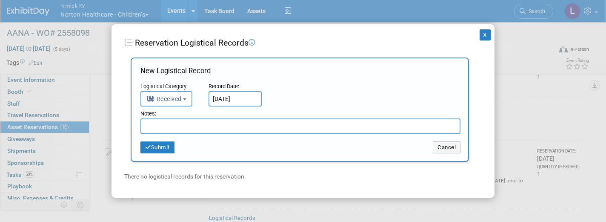
click at [204, 124] on input "text" at bounding box center [300, 125] width 320 height 15
paste input "Received in good condition"
type input "Received in good condition"
click at [165, 141] on button "Submit" at bounding box center [157, 147] width 34 height 12
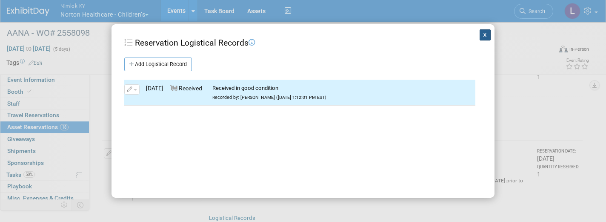
click at [485, 32] on button "X" at bounding box center [484, 34] width 11 height 11
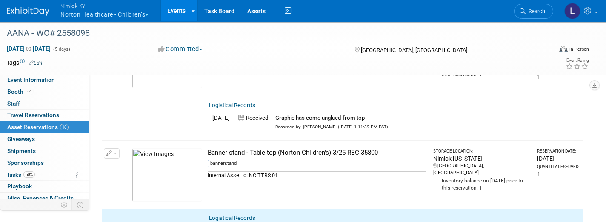
click at [118, 148] on button "button" at bounding box center [112, 153] width 16 height 10
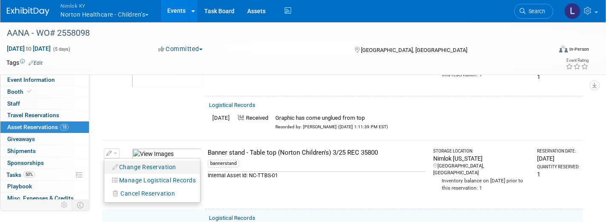
click at [153, 161] on button "Change Reservation" at bounding box center [144, 166] width 72 height 11
select select "7"
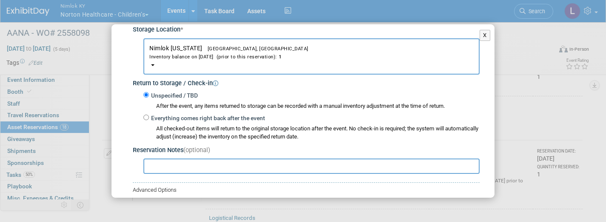
scroll to position [96, 0]
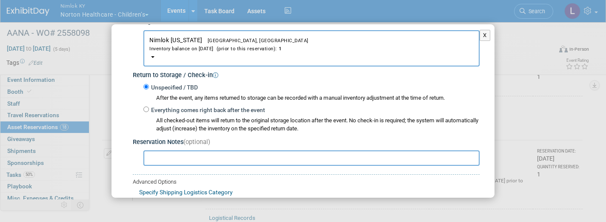
click at [147, 107] on input "Everything comes right back after the event" at bounding box center [146, 109] width 6 height 6
radio input "true"
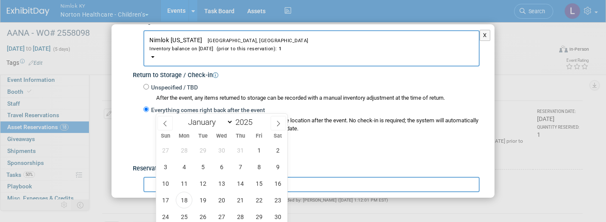
scroll to position [695, 0]
click at [183, 195] on span "18" at bounding box center [184, 198] width 17 height 17
type input "Aug 18, 2025"
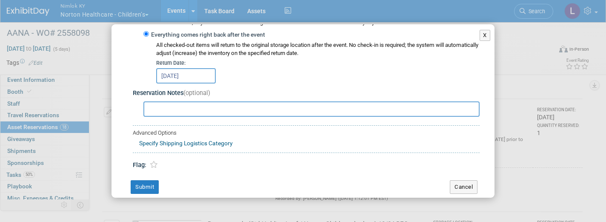
scroll to position [171, 0]
click at [152, 180] on button "Submit" at bounding box center [145, 187] width 28 height 14
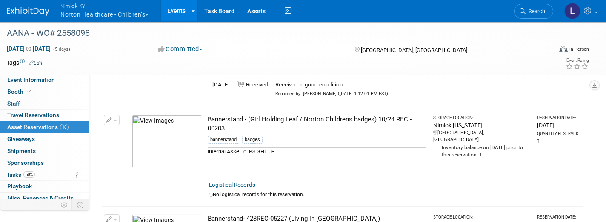
scroll to position [802, 0]
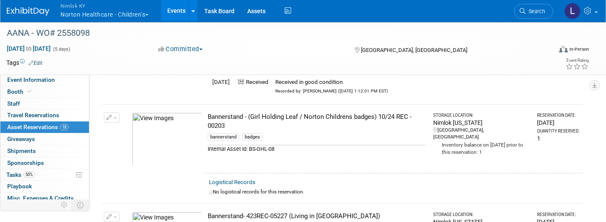
click at [247, 179] on link "Logistical Records" at bounding box center [232, 182] width 46 height 6
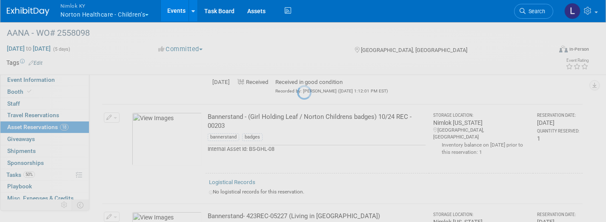
select select "7"
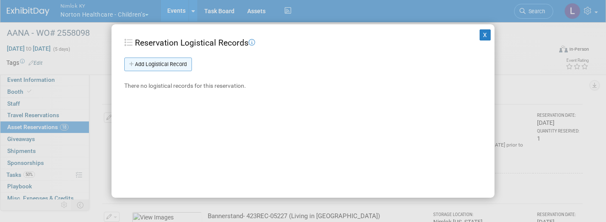
click at [177, 63] on link "Add Logistical Record" at bounding box center [158, 64] width 68 height 14
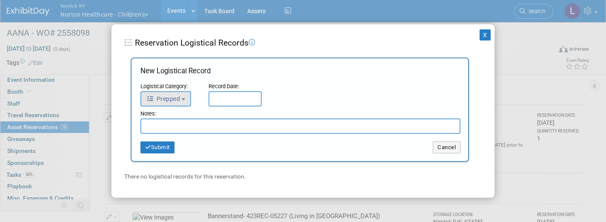
click at [187, 97] on button "Prepped" at bounding box center [165, 98] width 51 height 15
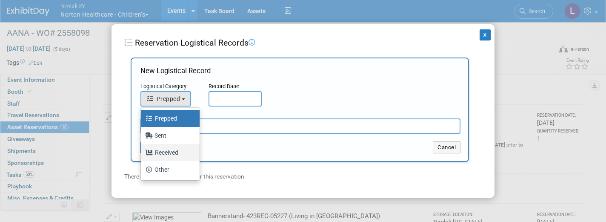
click at [174, 151] on label "Received" at bounding box center [168, 152] width 46 height 14
click at [142, 151] on input "Received" at bounding box center [140, 151] width 6 height 6
select select "3"
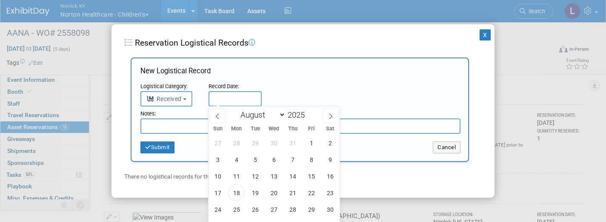
click at [237, 95] on input "text" at bounding box center [234, 98] width 53 height 15
click at [234, 189] on span "18" at bounding box center [236, 192] width 17 height 17
type input "Aug 18, 2025"
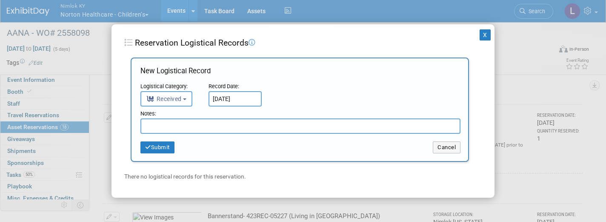
click at [202, 123] on input "text" at bounding box center [300, 125] width 320 height 15
paste input "Received in good condition"
type input "Received in good condition"
click at [165, 141] on button "Submit" at bounding box center [157, 147] width 34 height 12
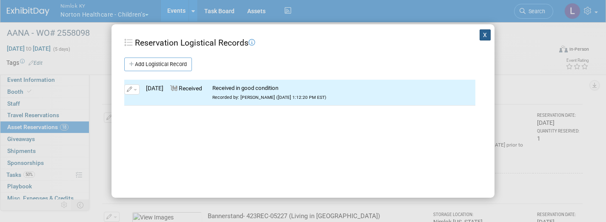
click at [484, 32] on button "X" at bounding box center [484, 34] width 11 height 11
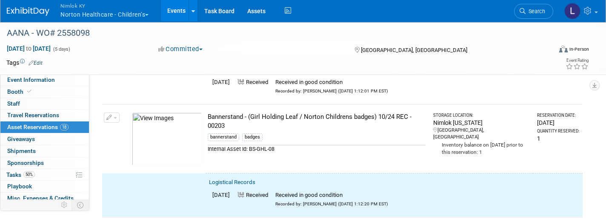
click at [119, 104] on td "Change Reservation Manage Logistical Records" at bounding box center [112, 138] width 20 height 69
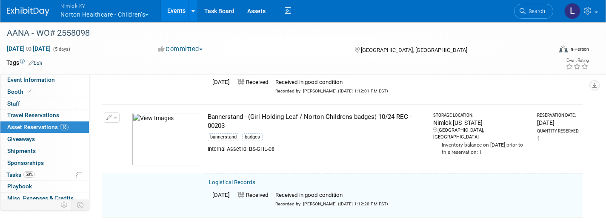
click at [117, 112] on button "button" at bounding box center [112, 117] width 16 height 10
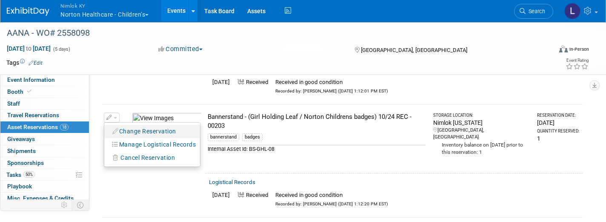
click at [142, 125] on button "Change Reservation" at bounding box center [144, 130] width 72 height 11
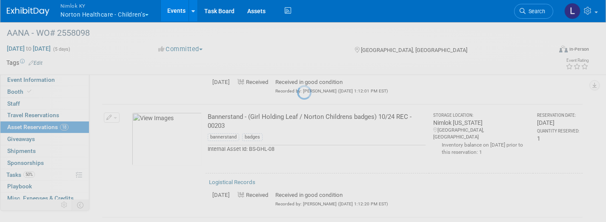
select select "7"
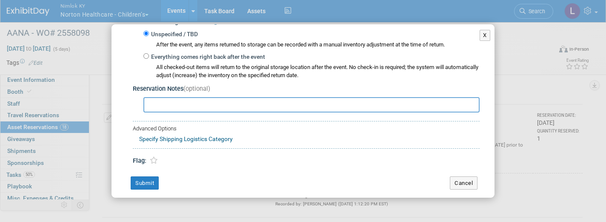
scroll to position [148, 0]
click at [146, 54] on input "Everything comes right back after the event" at bounding box center [146, 57] width 6 height 6
radio input "true"
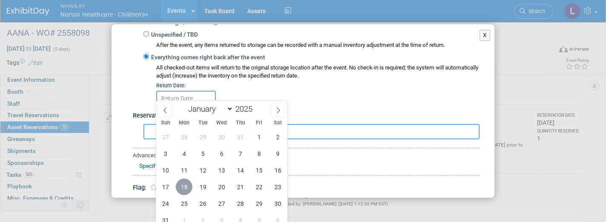
click at [185, 183] on span "18" at bounding box center [184, 186] width 17 height 17
type input "Aug 18, 2025"
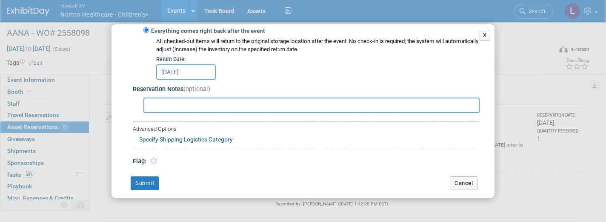
scroll to position [174, 0]
click at [148, 177] on button "Submit" at bounding box center [145, 184] width 28 height 14
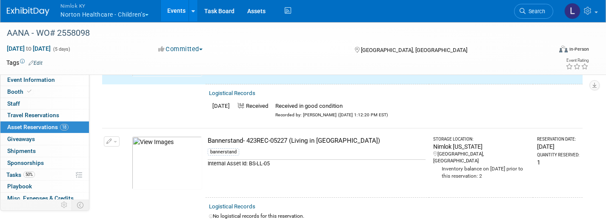
scroll to position [907, 0]
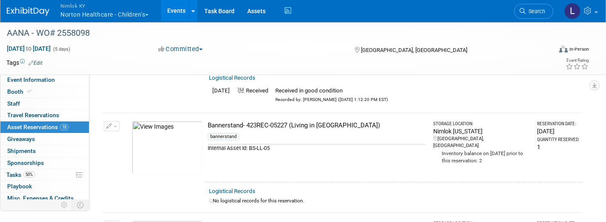
click at [236, 182] on td "Logistical Records No logistical records for this reservation." at bounding box center [393, 197] width 377 height 30
click at [237, 188] on link "Logistical Records" at bounding box center [232, 191] width 46 height 6
select select "7"
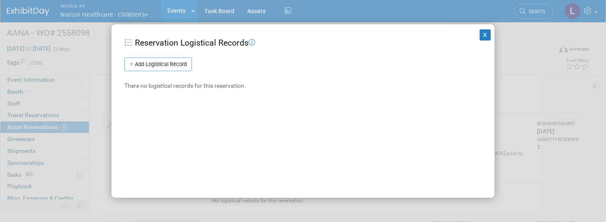
click at [237, 183] on div "X Reservation Logistical Records Add Logistical Record New Logistical Record Lo…" at bounding box center [302, 110] width 383 height 173
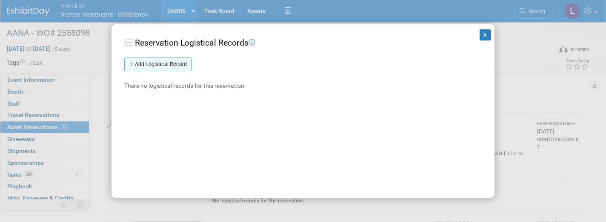
click at [172, 65] on link "Add Logistical Record" at bounding box center [158, 64] width 68 height 14
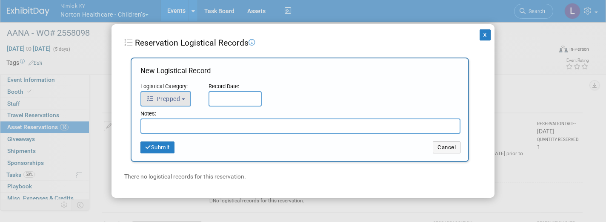
click at [176, 103] on button "Prepped" at bounding box center [165, 98] width 51 height 15
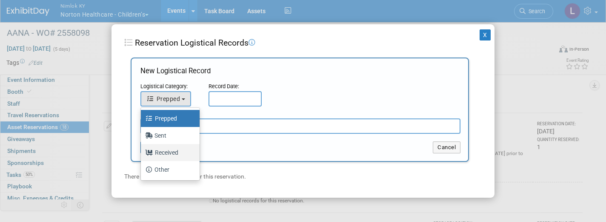
click at [171, 151] on label "Received" at bounding box center [168, 152] width 46 height 14
click at [142, 151] on input "Received" at bounding box center [140, 151] width 6 height 6
select select "3"
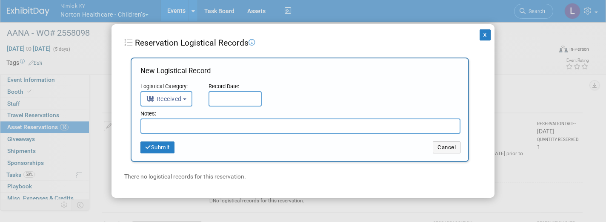
click at [238, 93] on input "text" at bounding box center [234, 98] width 53 height 15
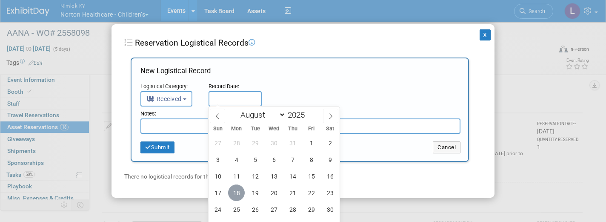
click at [237, 191] on span "18" at bounding box center [236, 192] width 17 height 17
type input "Aug 18, 2025"
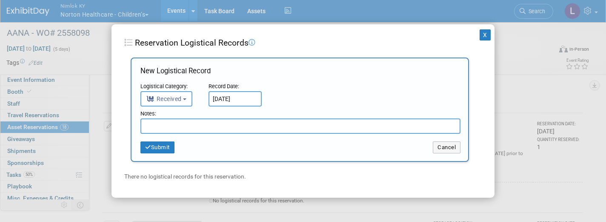
click at [190, 122] on input "text" at bounding box center [300, 125] width 320 height 15
paste input "Received in good condition"
type input "Received in good condition"
click at [163, 143] on button "Submit" at bounding box center [157, 147] width 34 height 12
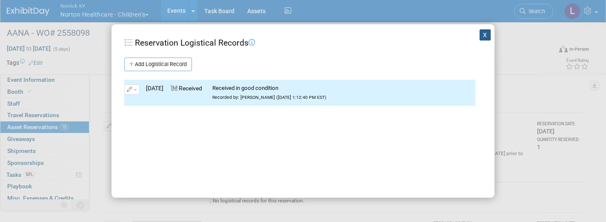
click at [484, 34] on button "X" at bounding box center [484, 34] width 11 height 11
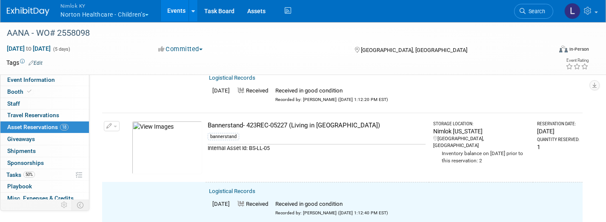
click at [114, 125] on span "button" at bounding box center [115, 126] width 3 height 2
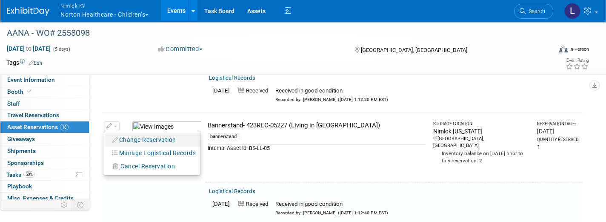
click at [149, 134] on button "Change Reservation" at bounding box center [144, 139] width 72 height 11
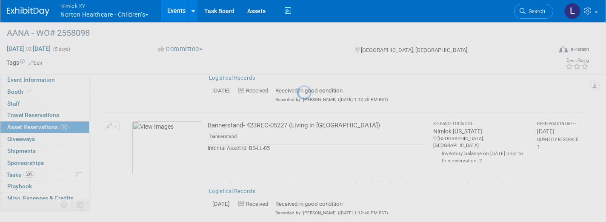
select select "7"
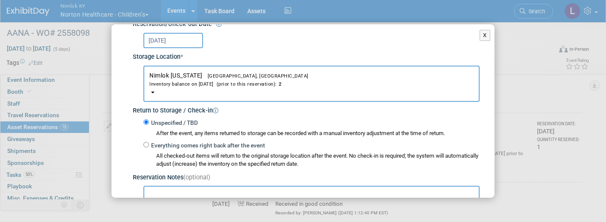
scroll to position [61, 0]
click at [146, 141] on input "Everything comes right back after the event" at bounding box center [146, 144] width 6 height 6
radio input "true"
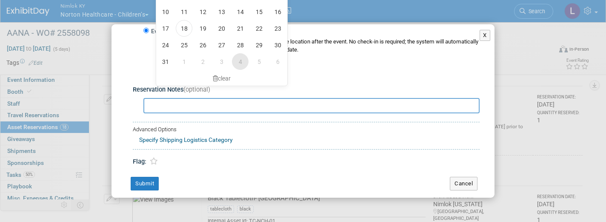
scroll to position [1178, 0]
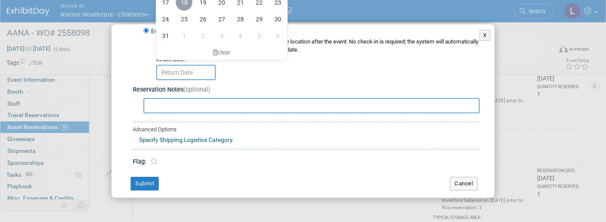
click at [183, 5] on span "18" at bounding box center [184, 2] width 17 height 17
type input "Aug 18, 2025"
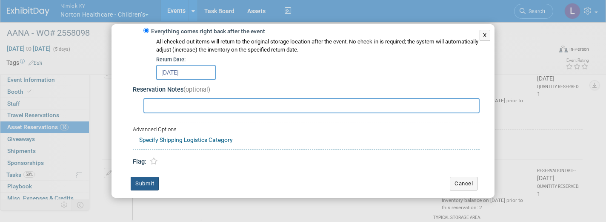
click at [145, 177] on button "Submit" at bounding box center [145, 184] width 28 height 14
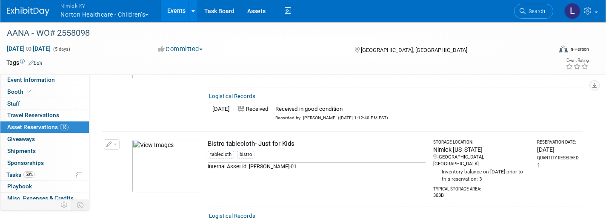
scroll to position [1002, 0]
click at [234, 211] on link "Logistical Records" at bounding box center [232, 214] width 46 height 6
select select "7"
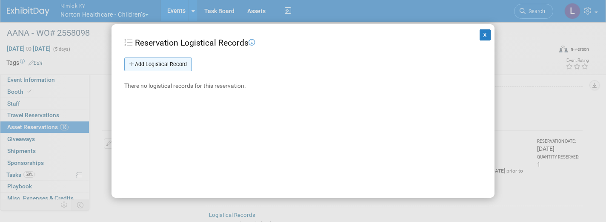
click at [185, 63] on link "Add Logistical Record" at bounding box center [158, 64] width 68 height 14
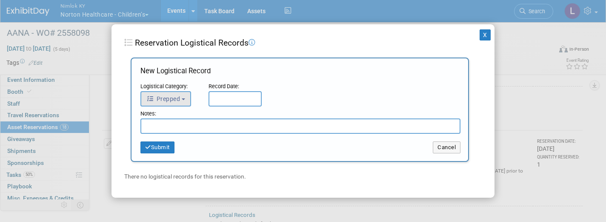
click at [179, 99] on span "Prepped" at bounding box center [163, 98] width 34 height 7
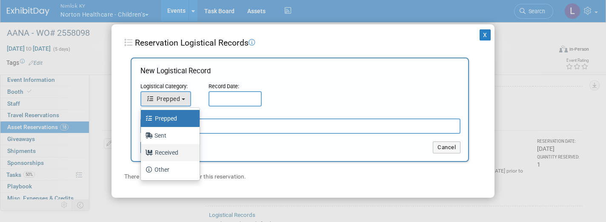
click at [166, 149] on label "Received" at bounding box center [168, 152] width 46 height 14
click at [142, 149] on input "Received" at bounding box center [140, 151] width 6 height 6
select select "3"
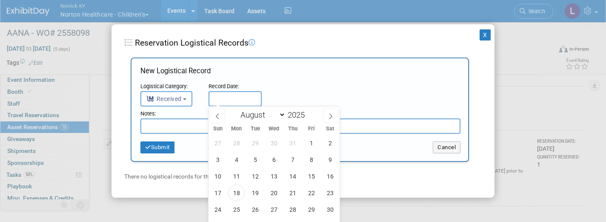
click at [235, 95] on input "text" at bounding box center [234, 98] width 53 height 15
click at [240, 189] on span "18" at bounding box center [236, 192] width 17 height 17
type input "Aug 18, 2025"
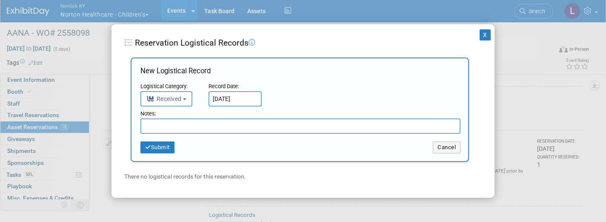
click at [210, 123] on input "text" at bounding box center [300, 125] width 320 height 15
paste input "Received in good condition"
type input "Received in good condition"
click at [164, 144] on button "Submit" at bounding box center [157, 147] width 34 height 12
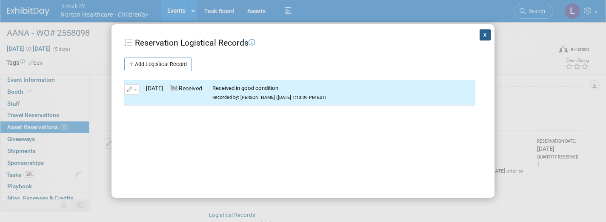
click at [485, 33] on button "X" at bounding box center [484, 34] width 11 height 11
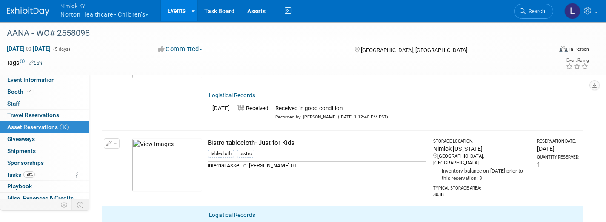
click at [115, 138] on button "button" at bounding box center [112, 143] width 16 height 10
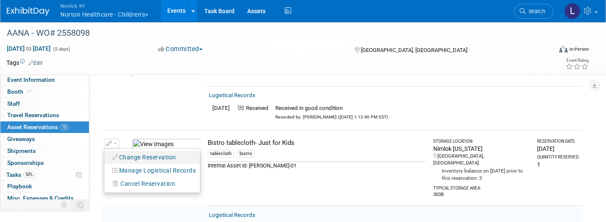
click at [152, 151] on button "Change Reservation" at bounding box center [144, 156] width 72 height 11
select select "7"
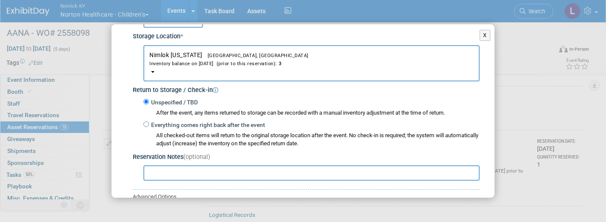
scroll to position [86, 0]
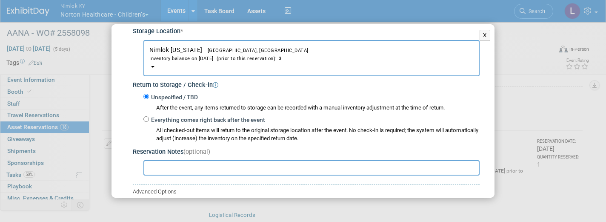
click at [146, 114] on div "Everything comes right back after the event All checked-out items will return t…" at bounding box center [311, 128] width 336 height 28
click at [145, 116] on input "Everything comes right back after the event" at bounding box center [146, 119] width 6 height 6
radio input "true"
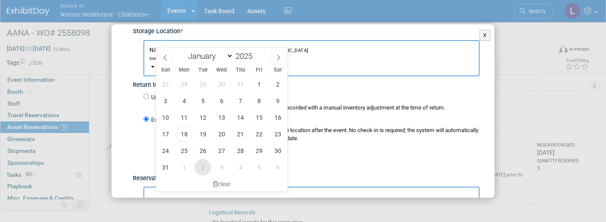
scroll to position [1120, 0]
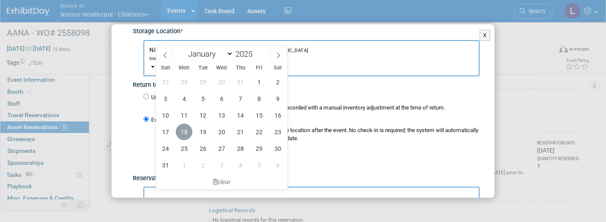
click at [187, 133] on span "18" at bounding box center [184, 131] width 17 height 17
type input "Aug 18, 2025"
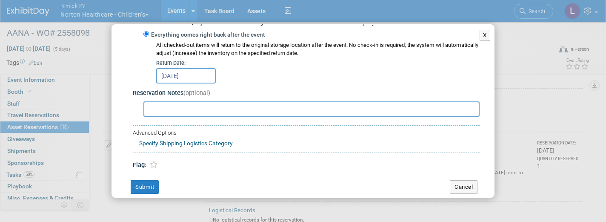
scroll to position [172, 0]
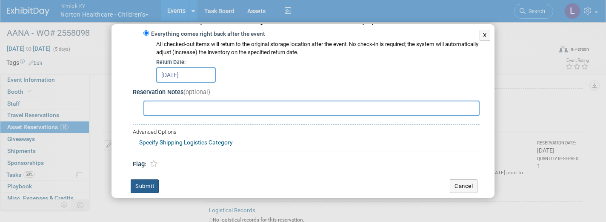
click at [148, 179] on button "Submit" at bounding box center [145, 186] width 28 height 14
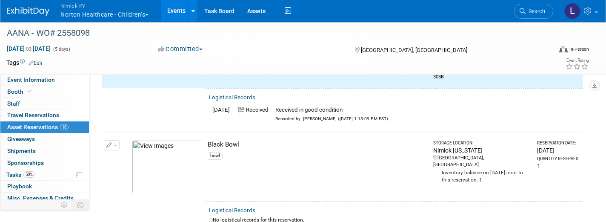
click at [234, 207] on link "Logistical Records" at bounding box center [232, 210] width 46 height 6
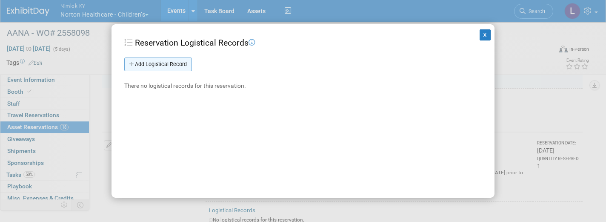
click at [182, 61] on link "Add Logistical Record" at bounding box center [158, 64] width 68 height 14
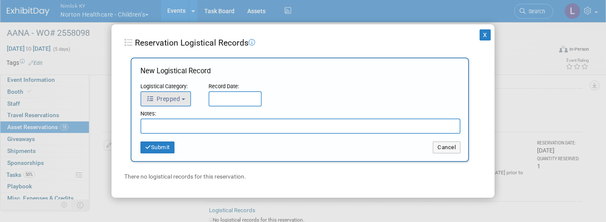
click at [183, 98] on button "Prepped" at bounding box center [165, 98] width 51 height 15
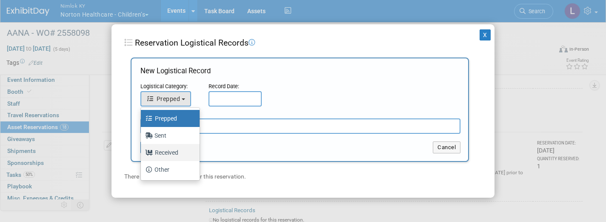
click at [174, 151] on label "Received" at bounding box center [168, 152] width 46 height 14
click at [142, 151] on input "Received" at bounding box center [140, 151] width 6 height 6
select select "3"
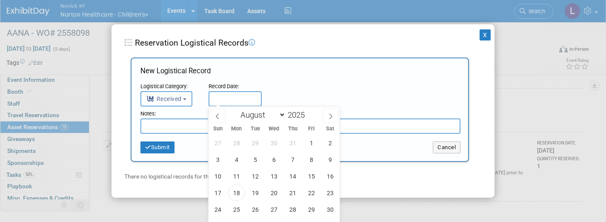
click at [230, 98] on input "text" at bounding box center [234, 98] width 53 height 15
click at [237, 194] on span "18" at bounding box center [236, 192] width 17 height 17
type input "Aug 18, 2025"
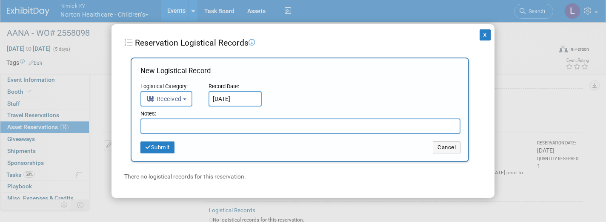
click at [205, 126] on input "text" at bounding box center [300, 125] width 320 height 15
paste input "Received in good condition"
type input "Received in good condition"
click at [164, 146] on button "Submit" at bounding box center [157, 147] width 34 height 12
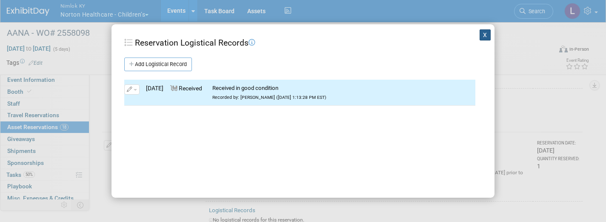
click at [482, 33] on button "X" at bounding box center [484, 34] width 11 height 11
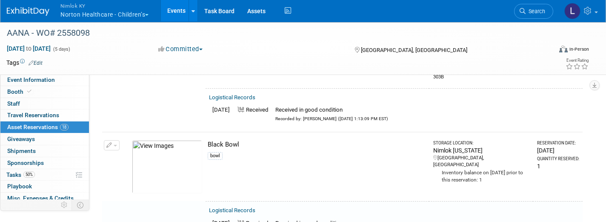
click at [114, 140] on button "button" at bounding box center [112, 145] width 16 height 10
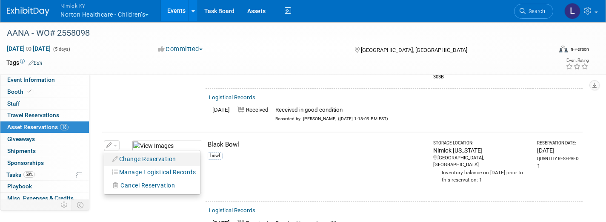
click at [131, 153] on button "Change Reservation" at bounding box center [144, 158] width 72 height 11
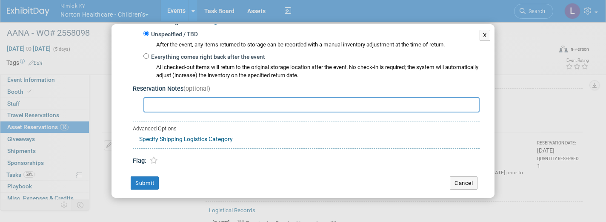
scroll to position [148, 0]
click at [145, 54] on input "Everything comes right back after the event" at bounding box center [146, 57] width 6 height 6
radio input "true"
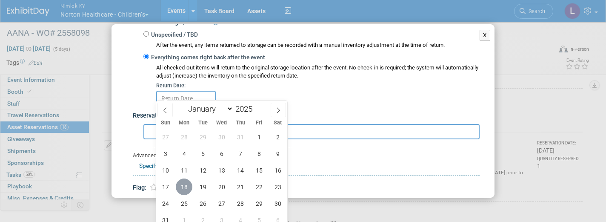
click at [183, 186] on span "18" at bounding box center [184, 186] width 17 height 17
type input "Aug 18, 2025"
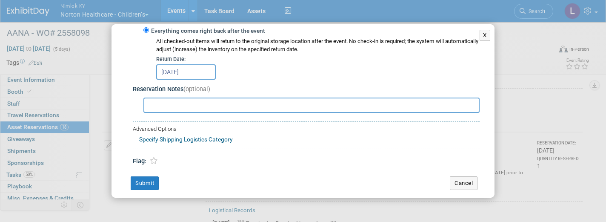
scroll to position [174, 0]
click at [149, 177] on button "Submit" at bounding box center [145, 184] width 28 height 14
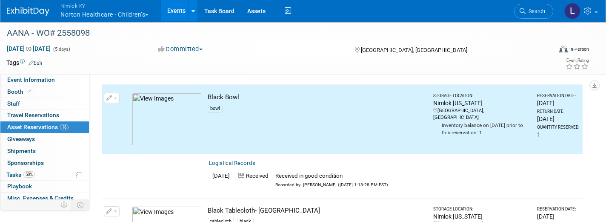
scroll to position [1223, 0]
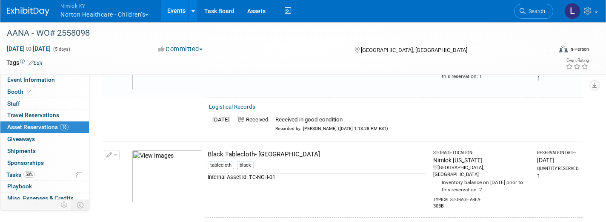
click at [235, 221] on link "Logistical Records" at bounding box center [232, 226] width 46 height 6
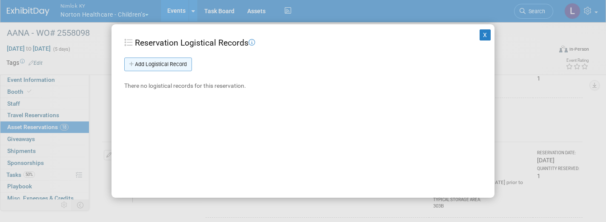
click at [174, 63] on link "Add Logistical Record" at bounding box center [158, 64] width 68 height 14
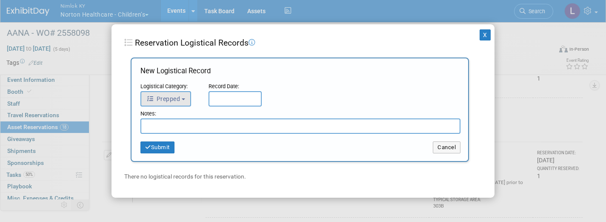
click at [179, 95] on span "Prepped" at bounding box center [163, 98] width 34 height 7
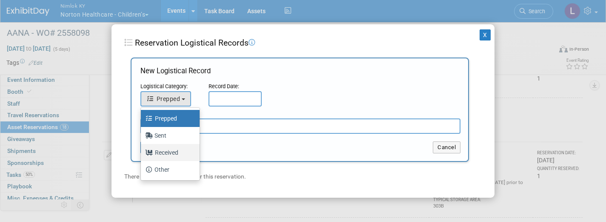
click at [171, 152] on label "Received" at bounding box center [168, 152] width 46 height 14
click at [142, 152] on input "Received" at bounding box center [140, 151] width 6 height 6
select select "3"
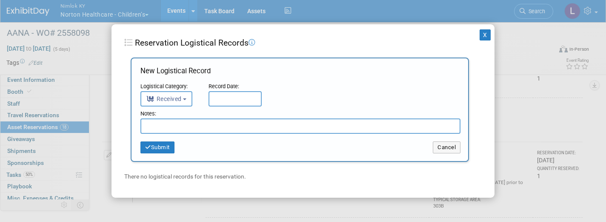
click at [229, 100] on input "text" at bounding box center [234, 98] width 53 height 15
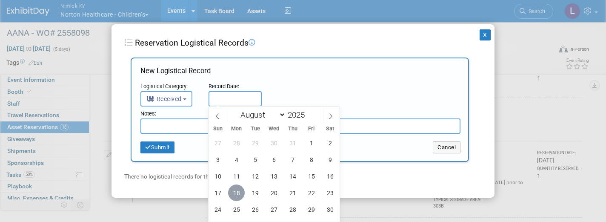
click at [237, 191] on span "18" at bounding box center [236, 192] width 17 height 17
type input "Aug 18, 2025"
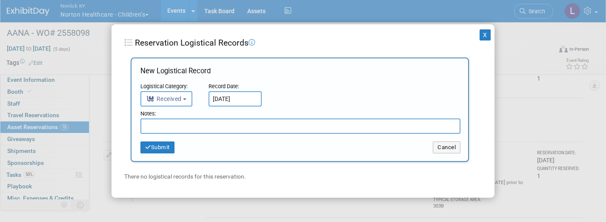
click at [198, 128] on input "text" at bounding box center [300, 125] width 320 height 15
paste input "Received in good condition"
type input "Received in good condition"
click at [162, 142] on button "Submit" at bounding box center [157, 147] width 34 height 12
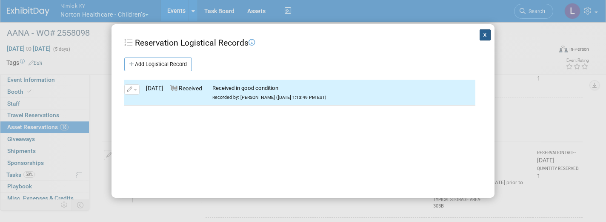
click at [485, 33] on button "X" at bounding box center [484, 34] width 11 height 11
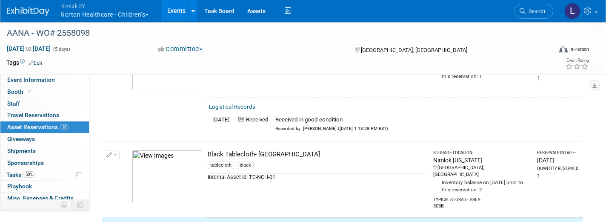
click at [114, 150] on button "button" at bounding box center [112, 155] width 16 height 10
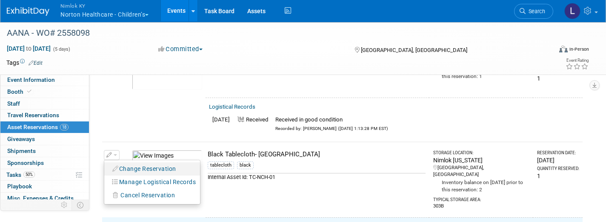
click at [147, 163] on button "Change Reservation" at bounding box center [144, 168] width 72 height 11
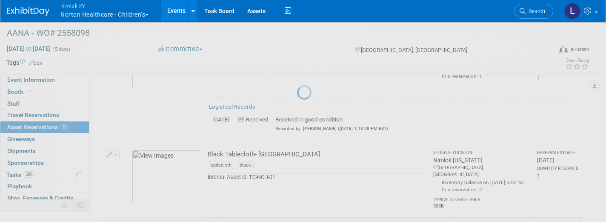
select select "7"
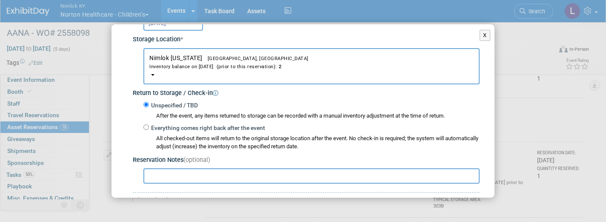
scroll to position [78, 0]
click at [145, 124] on input "Everything comes right back after the event" at bounding box center [146, 127] width 6 height 6
radio input "true"
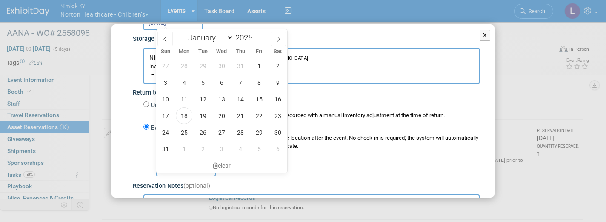
scroll to position [1371, 0]
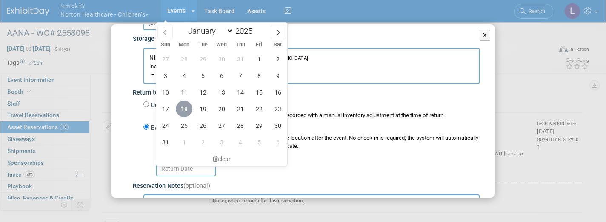
click at [184, 106] on span "18" at bounding box center [184, 108] width 17 height 17
type input "Aug 18, 2025"
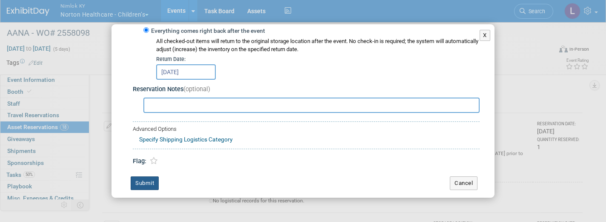
scroll to position [174, 0]
click at [146, 177] on button "Submit" at bounding box center [145, 184] width 28 height 14
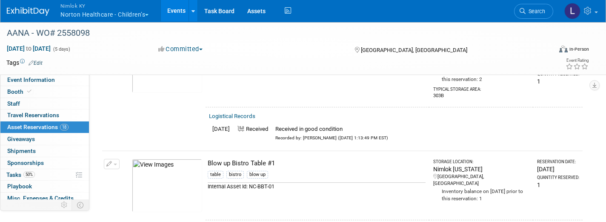
scroll to position [1357, 0]
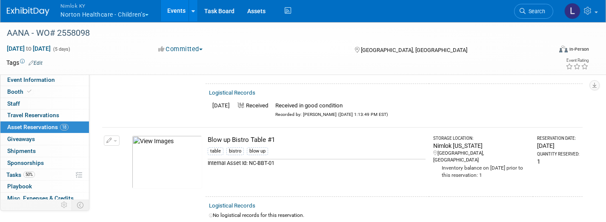
click at [241, 202] on link "Logistical Records" at bounding box center [232, 205] width 46 height 6
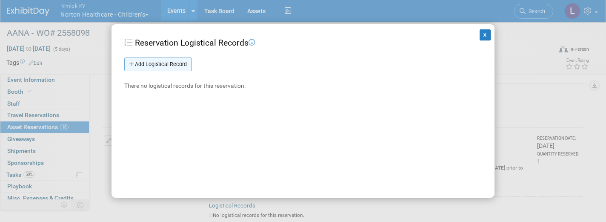
click at [180, 60] on link "Add Logistical Record" at bounding box center [158, 64] width 68 height 14
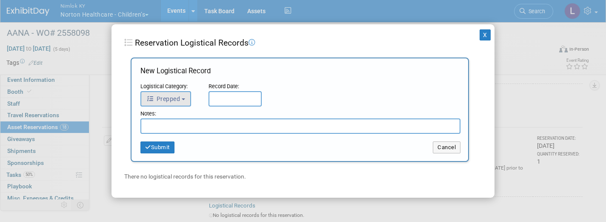
click at [188, 99] on button "Prepped" at bounding box center [165, 98] width 51 height 15
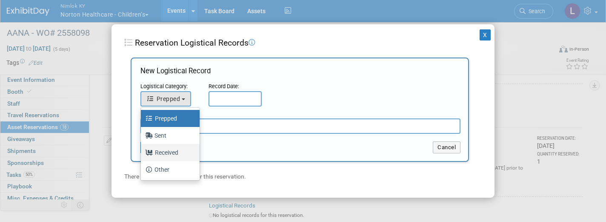
click at [177, 150] on label "Received" at bounding box center [168, 152] width 46 height 14
click at [142, 150] on input "Received" at bounding box center [140, 151] width 6 height 6
select select "3"
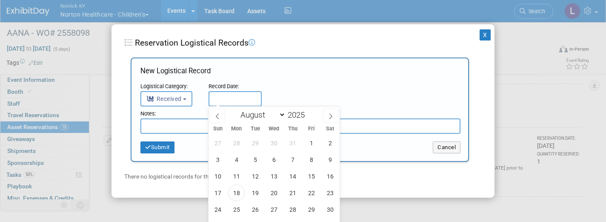
click at [236, 98] on input "text" at bounding box center [234, 98] width 53 height 15
click at [238, 191] on span "18" at bounding box center [236, 192] width 17 height 17
type input "Aug 18, 2025"
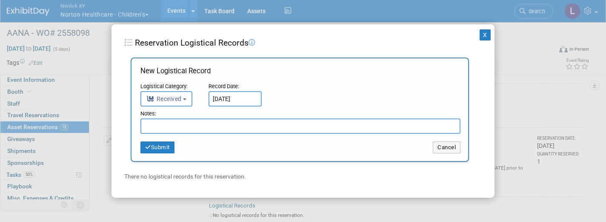
click at [205, 113] on div "Notes:" at bounding box center [300, 114] width 320 height 9
click at [199, 126] on input "text" at bounding box center [300, 125] width 320 height 15
paste input "Received in good condition"
type input "Received in good condition"
click at [164, 145] on button "Submit" at bounding box center [157, 147] width 34 height 12
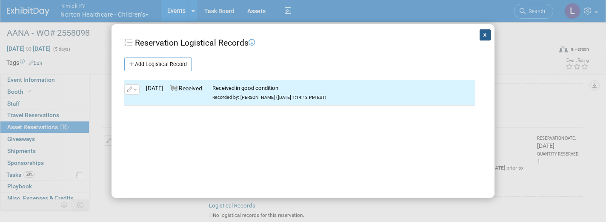
click at [486, 35] on button "X" at bounding box center [484, 34] width 11 height 11
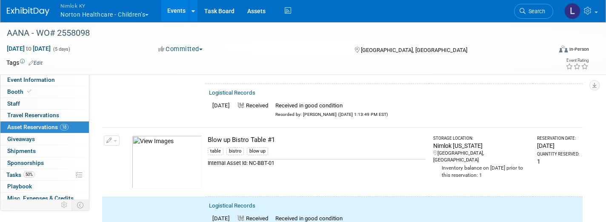
click at [116, 135] on button "button" at bounding box center [112, 140] width 16 height 10
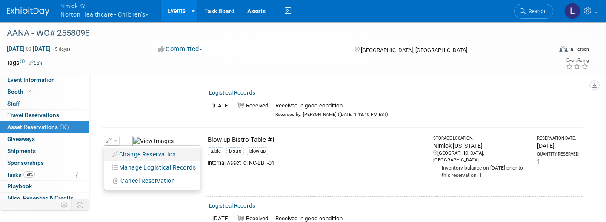
click at [136, 148] on button "Change Reservation" at bounding box center [144, 153] width 72 height 11
select select "7"
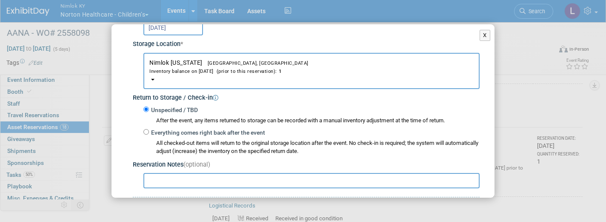
scroll to position [75, 0]
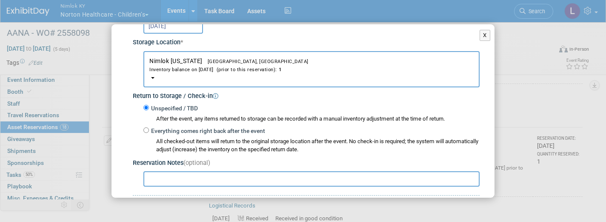
click at [148, 127] on input "Everything comes right back after the event" at bounding box center [146, 130] width 6 height 6
radio input "true"
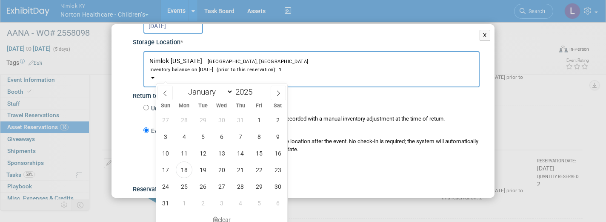
scroll to position [1452, 0]
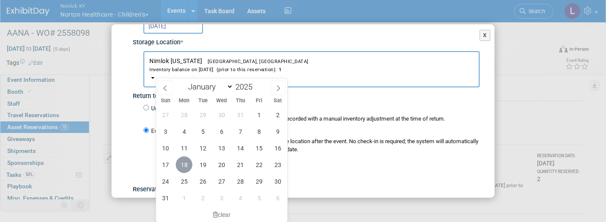
click at [186, 162] on span "18" at bounding box center [184, 164] width 17 height 17
type input "Aug 18, 2025"
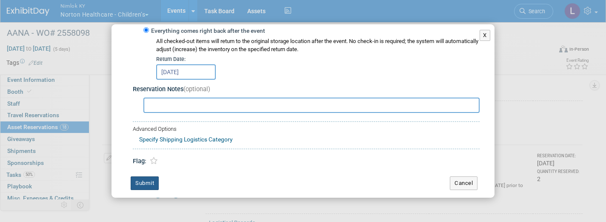
scroll to position [174, 0]
click at [149, 177] on button "Submit" at bounding box center [145, 184] width 28 height 14
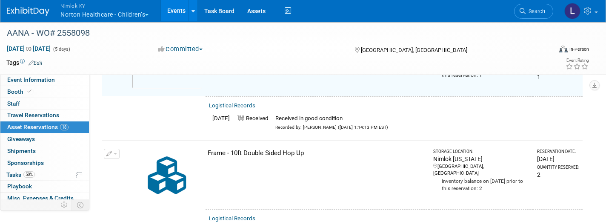
scroll to position [1460, 0]
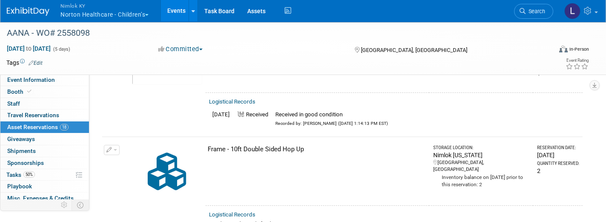
click at [240, 205] on td "Logistical Records No logistical records for this reservation." at bounding box center [393, 220] width 377 height 30
click at [240, 211] on link "Logistical Records" at bounding box center [232, 214] width 46 height 6
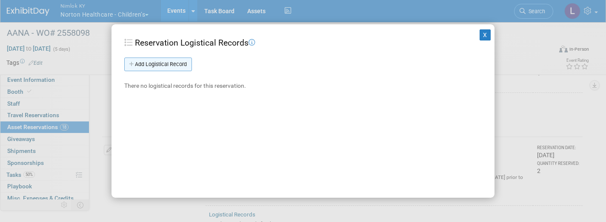
click at [177, 58] on link "Add Logistical Record" at bounding box center [158, 64] width 68 height 14
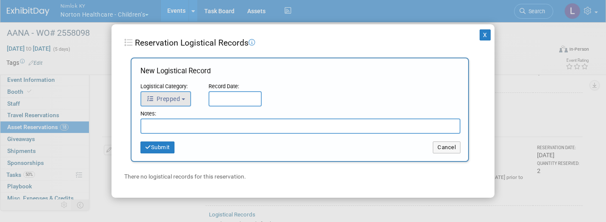
click at [169, 96] on span "Prepped" at bounding box center [163, 98] width 34 height 7
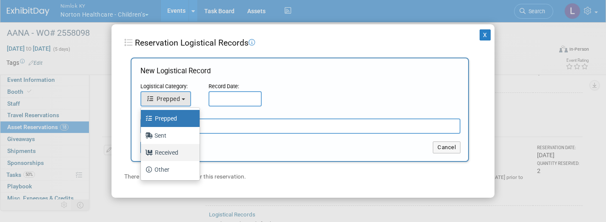
click at [173, 150] on label "Received" at bounding box center [168, 152] width 46 height 14
click at [142, 150] on input "Received" at bounding box center [140, 151] width 6 height 6
select select "3"
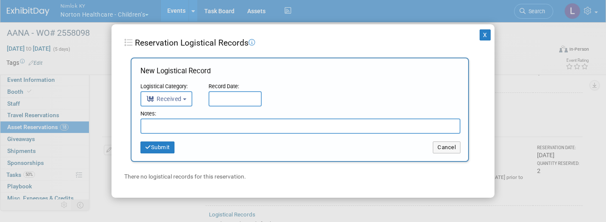
click at [231, 96] on input "text" at bounding box center [234, 98] width 53 height 15
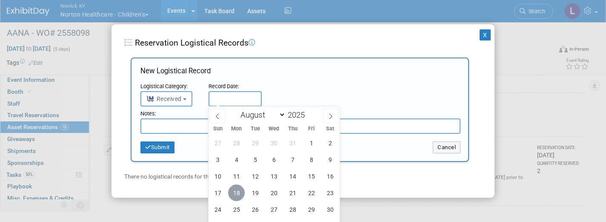
click at [238, 189] on span "18" at bounding box center [236, 192] width 17 height 17
type input "Aug 18, 2025"
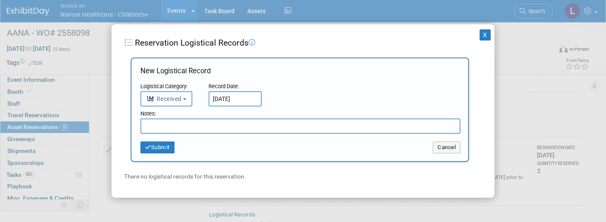
click at [206, 124] on input "text" at bounding box center [300, 125] width 320 height 15
paste input "Received in good condition"
type input "Received in good condition"
click at [164, 144] on button "Submit" at bounding box center [157, 147] width 34 height 12
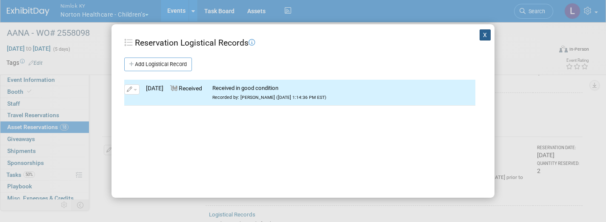
click at [484, 35] on button "X" at bounding box center [484, 34] width 11 height 11
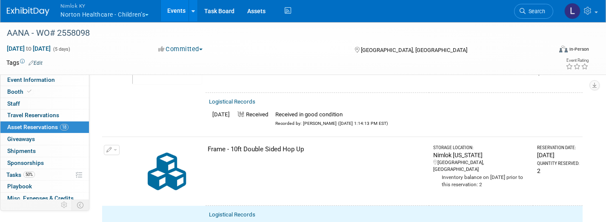
click at [114, 145] on button "button" at bounding box center [112, 150] width 16 height 10
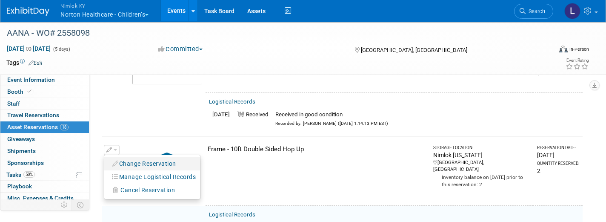
click at [152, 158] on button "Change Reservation" at bounding box center [144, 163] width 72 height 11
select select "7"
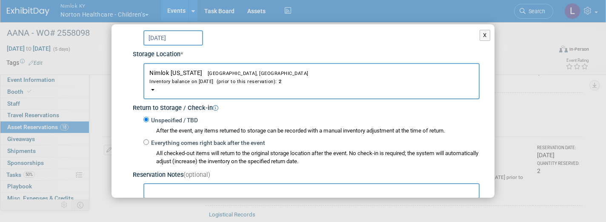
scroll to position [84, 0]
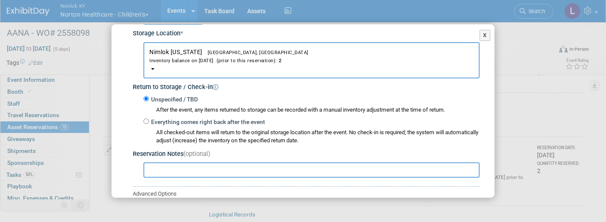
click at [145, 118] on input "Everything comes right back after the event" at bounding box center [146, 121] width 6 height 6
radio input "true"
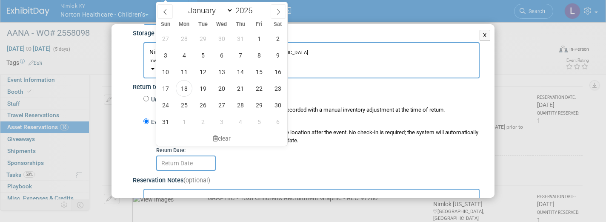
scroll to position [1637, 0]
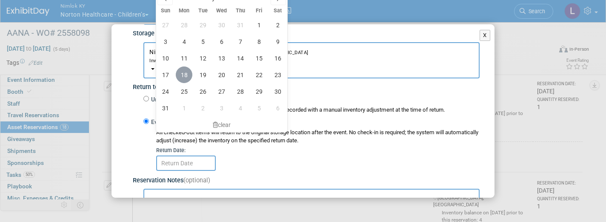
click at [182, 81] on span "18" at bounding box center [184, 74] width 17 height 17
type input "Aug 18, 2025"
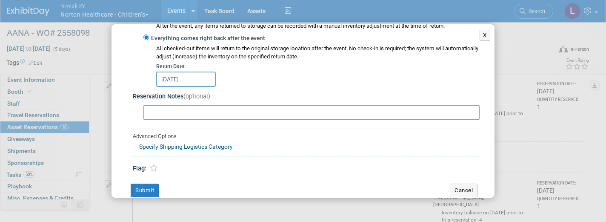
scroll to position [169, 0]
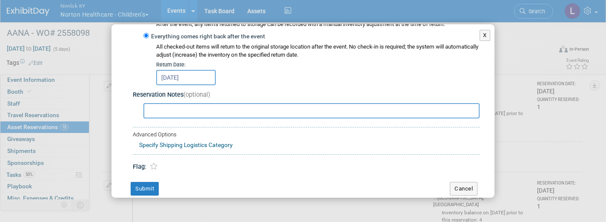
click at [147, 171] on div "Change Reservation Frame - 10ft Double Sided Hop Up * *" at bounding box center [302, 32] width 383 height 355
click at [147, 182] on button "Submit" at bounding box center [145, 189] width 28 height 14
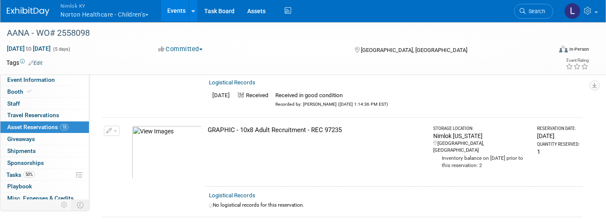
scroll to position [1600, 0]
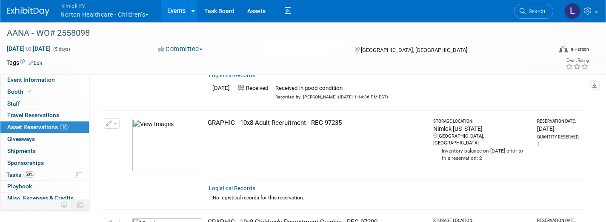
click at [240, 185] on link "Logistical Records" at bounding box center [232, 188] width 46 height 6
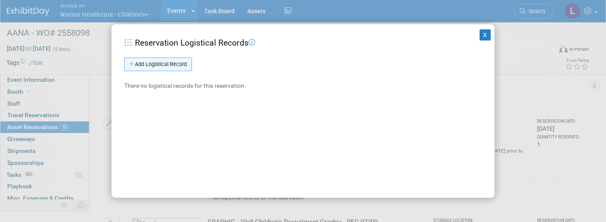
click at [180, 65] on link "Add Logistical Record" at bounding box center [158, 64] width 68 height 14
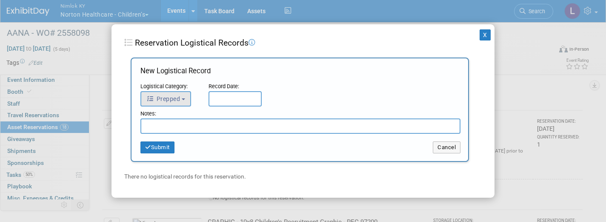
click at [182, 99] on button "Prepped" at bounding box center [165, 98] width 51 height 15
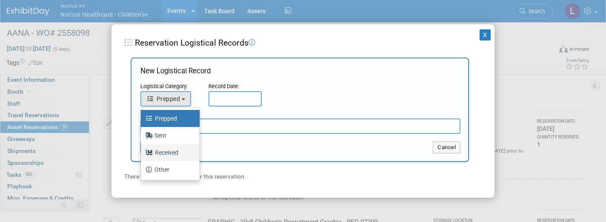
click at [167, 148] on label "Received" at bounding box center [168, 152] width 46 height 14
click at [142, 148] on input "Received" at bounding box center [140, 151] width 6 height 6
select select "3"
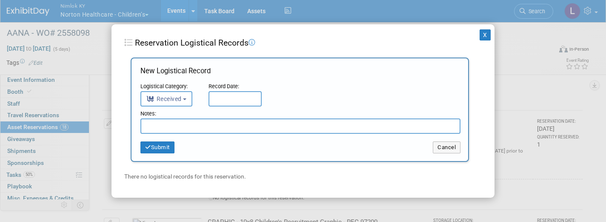
click at [231, 97] on input "text" at bounding box center [234, 98] width 53 height 15
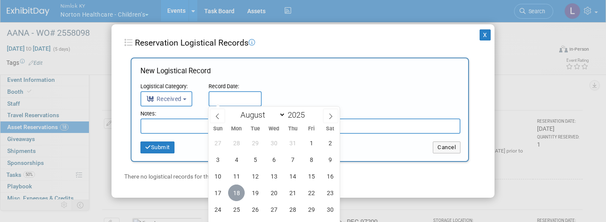
click at [235, 189] on span "18" at bounding box center [236, 192] width 17 height 17
type input "Aug 18, 2025"
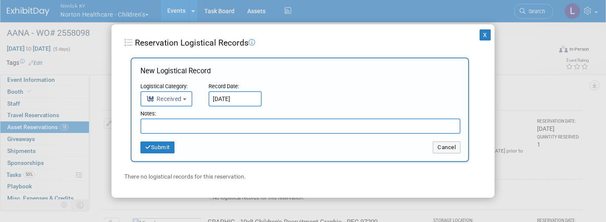
click at [191, 128] on input "text" at bounding box center [300, 125] width 320 height 15
paste input "Received in good condition"
type input "Received in good condition"
click at [170, 143] on button "Submit" at bounding box center [157, 147] width 34 height 12
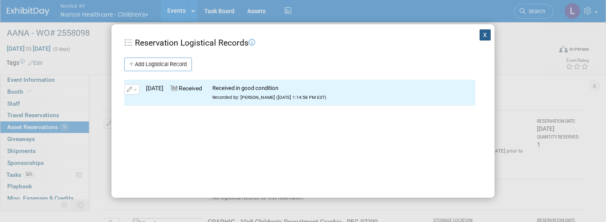
click at [485, 33] on button "X" at bounding box center [484, 34] width 11 height 11
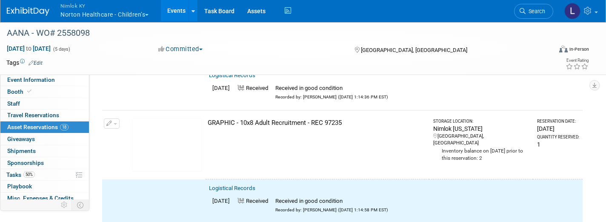
click at [117, 118] on button "button" at bounding box center [112, 123] width 16 height 10
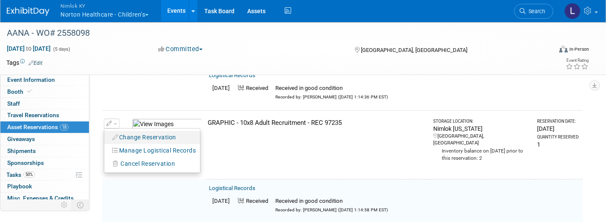
click at [148, 131] on button "Change Reservation" at bounding box center [144, 136] width 72 height 11
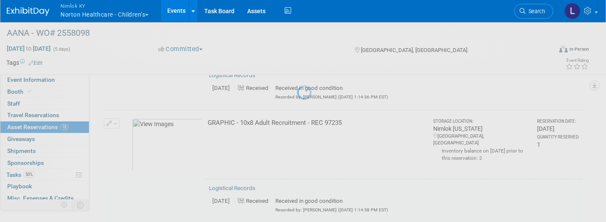
select select "7"
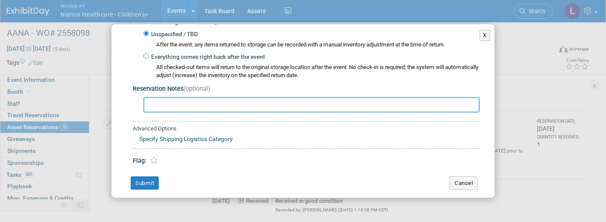
scroll to position [148, 0]
click at [147, 54] on input "Everything comes right back after the event" at bounding box center [146, 57] width 6 height 6
radio input "true"
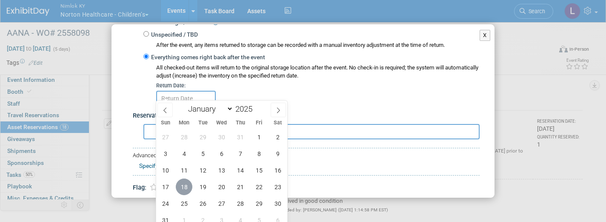
click at [187, 185] on span "18" at bounding box center [184, 186] width 17 height 17
type input "Aug 18, 2025"
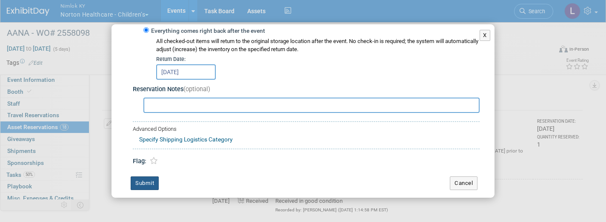
scroll to position [174, 0]
click at [148, 177] on button "Submit" at bounding box center [145, 184] width 28 height 14
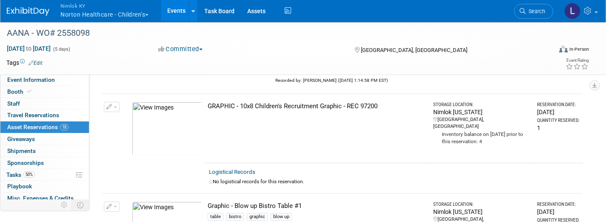
scroll to position [1728, 0]
click at [239, 170] on link "Logistical Records" at bounding box center [232, 173] width 46 height 6
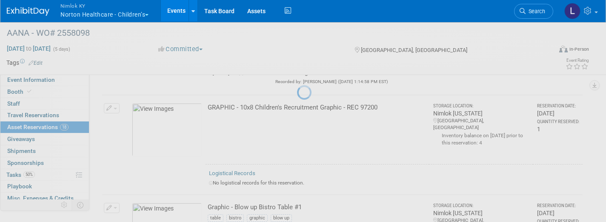
select select "7"
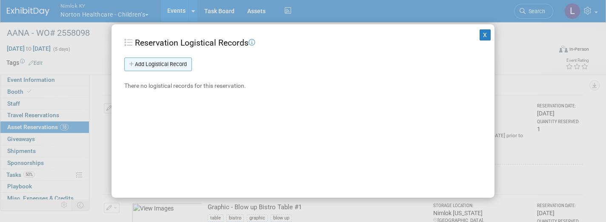
click at [177, 63] on link "Add Logistical Record" at bounding box center [158, 64] width 68 height 14
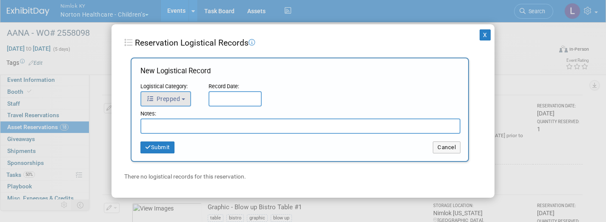
click at [179, 92] on button "Prepped" at bounding box center [165, 98] width 51 height 15
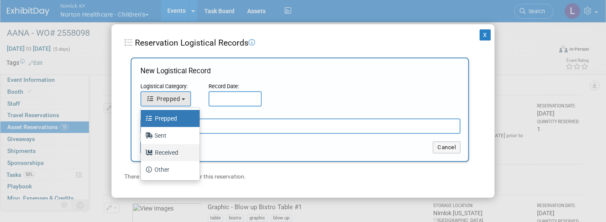
click at [171, 153] on label "Received" at bounding box center [168, 152] width 46 height 14
click at [142, 153] on input "Received" at bounding box center [140, 151] width 6 height 6
select select "3"
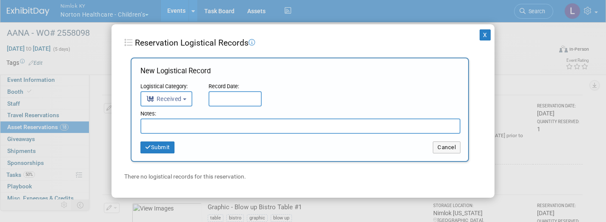
click at [228, 101] on input "text" at bounding box center [234, 98] width 53 height 15
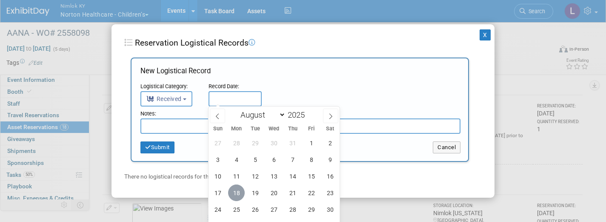
click at [235, 193] on span "18" at bounding box center [236, 192] width 17 height 17
type input "Aug 18, 2025"
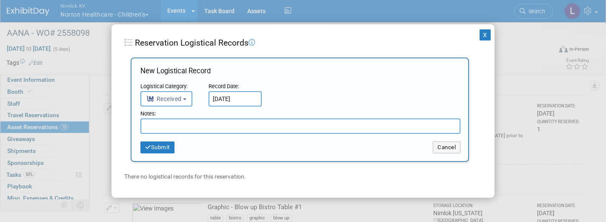
click at [202, 126] on input "text" at bounding box center [300, 125] width 320 height 15
paste input "Received in good condition"
type input "Received in good condition"
click at [160, 144] on button "Submit" at bounding box center [157, 147] width 34 height 12
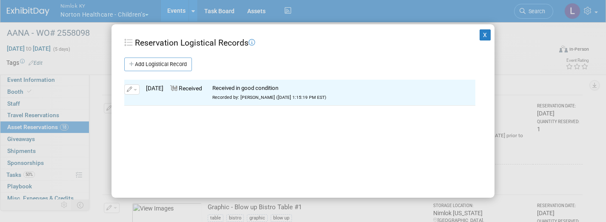
click at [487, 29] on div "X Reservation Logistical Records Add Logistical Record New Logistical Record Lo…" at bounding box center [302, 110] width 383 height 173
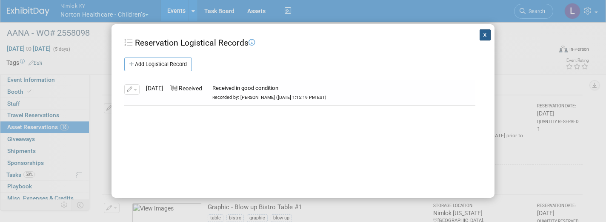
click at [485, 34] on button "X" at bounding box center [484, 34] width 11 height 11
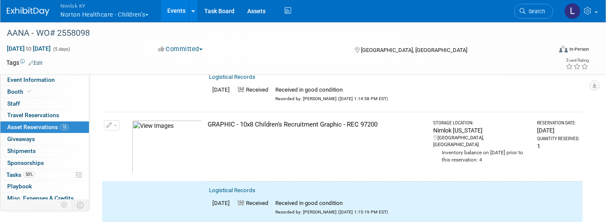
scroll to position [1703, 0]
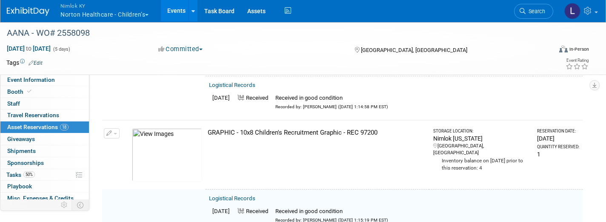
click at [114, 133] on span "button" at bounding box center [115, 134] width 3 height 2
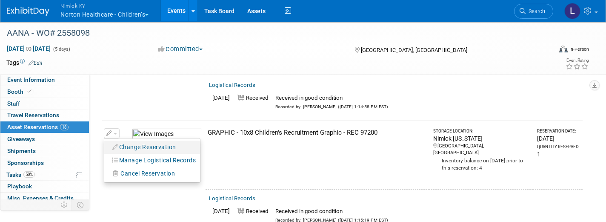
click at [134, 141] on button "Change Reservation" at bounding box center [144, 146] width 72 height 11
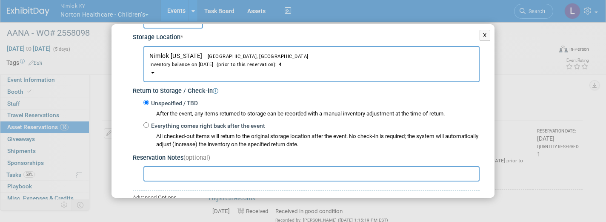
scroll to position [83, 0]
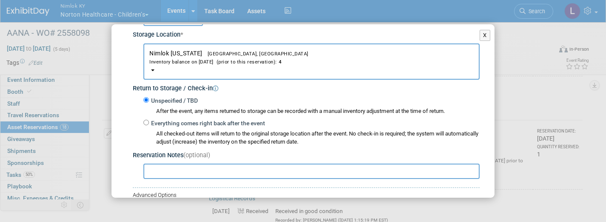
click at [147, 120] on input "Everything comes right back after the event" at bounding box center [146, 123] width 6 height 6
radio input "true"
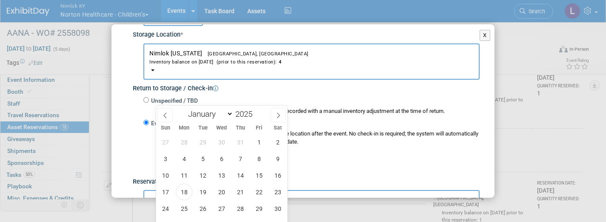
scroll to position [1789, 0]
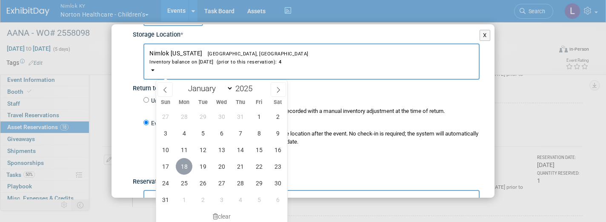
click at [186, 164] on span "18" at bounding box center [184, 166] width 17 height 17
type input "Aug 18, 2025"
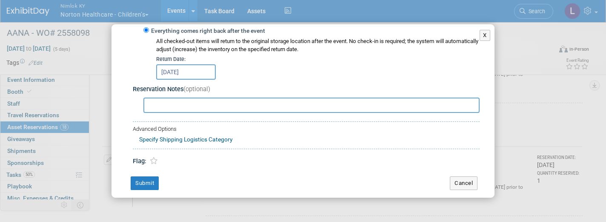
scroll to position [174, 0]
click at [148, 177] on button "Submit" at bounding box center [145, 184] width 28 height 14
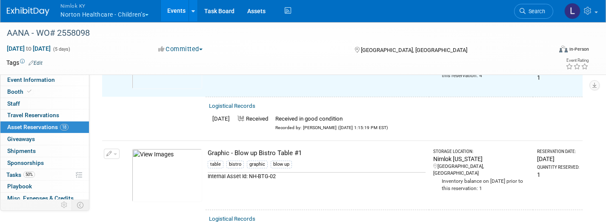
scroll to position [1796, 0]
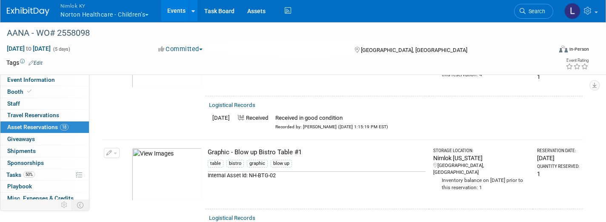
click at [240, 214] on link "Logistical Records" at bounding box center [232, 217] width 46 height 6
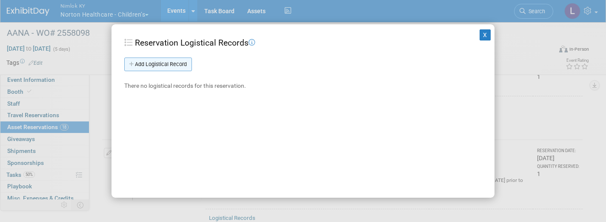
click at [180, 62] on link "Add Logistical Record" at bounding box center [158, 64] width 68 height 14
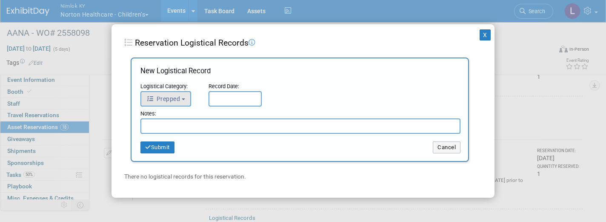
click at [185, 101] on button "Prepped" at bounding box center [165, 98] width 51 height 15
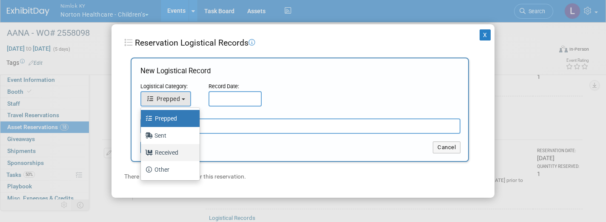
click at [176, 151] on label "Received" at bounding box center [168, 152] width 46 height 14
click at [142, 151] on input "Received" at bounding box center [140, 151] width 6 height 6
select select "3"
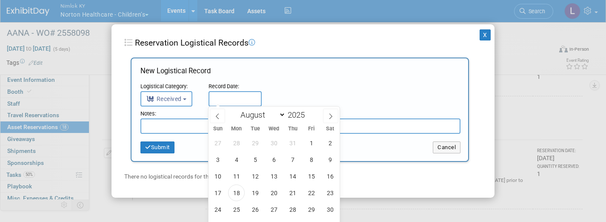
click at [232, 98] on input "text" at bounding box center [234, 98] width 53 height 15
click at [239, 192] on span "18" at bounding box center [236, 192] width 17 height 17
type input "Aug 18, 2025"
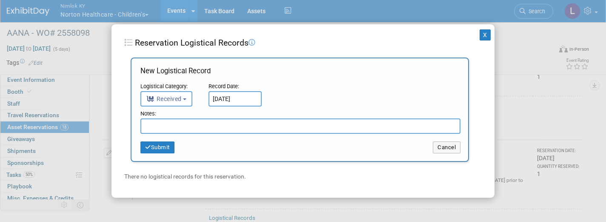
click at [205, 123] on input "text" at bounding box center [300, 125] width 320 height 15
paste input "Received in good condition"
type input "Received in good condition"
click at [166, 148] on button "Submit" at bounding box center [157, 147] width 34 height 12
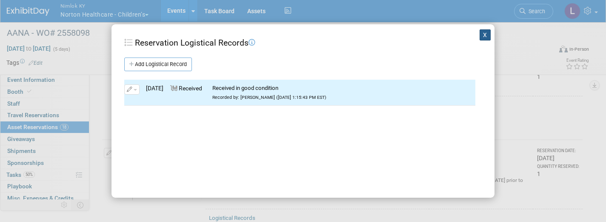
click at [485, 33] on button "X" at bounding box center [484, 34] width 11 height 11
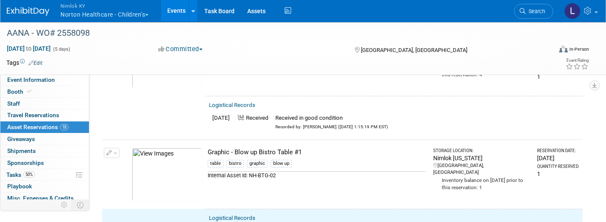
click at [117, 148] on button "button" at bounding box center [112, 153] width 16 height 10
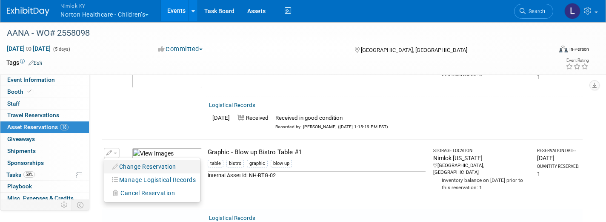
click at [153, 161] on button "Change Reservation" at bounding box center [144, 166] width 72 height 11
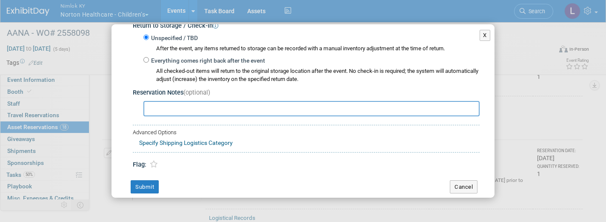
scroll to position [148, 0]
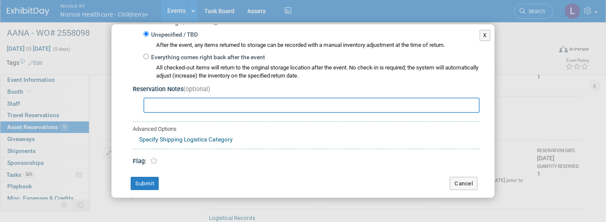
click at [145, 54] on input "Everything comes right back after the event" at bounding box center [146, 57] width 6 height 6
radio input "true"
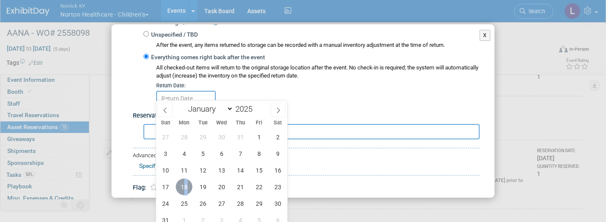
click at [185, 185] on span "18" at bounding box center [184, 186] width 17 height 17
type input "Aug 18, 2025"
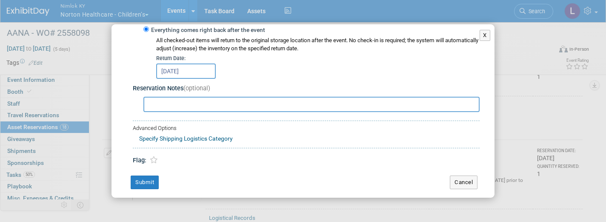
scroll to position [174, 0]
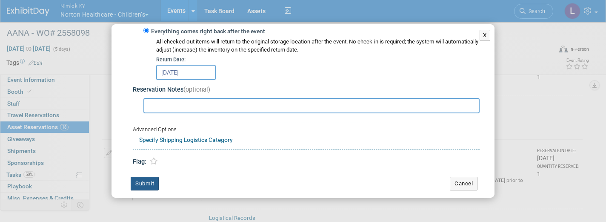
click at [148, 177] on button "Submit" at bounding box center [145, 184] width 28 height 14
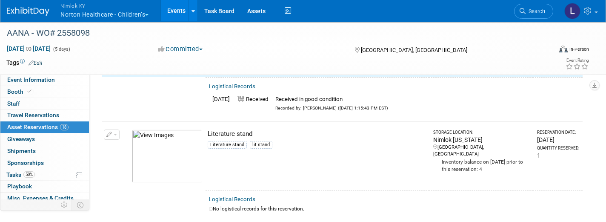
scroll to position [1930, 0]
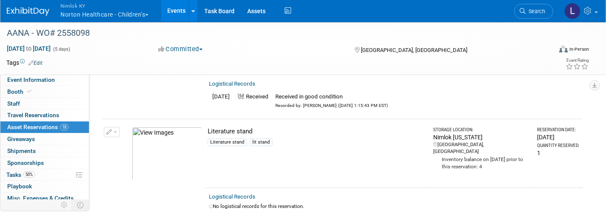
click at [114, 127] on button "button" at bounding box center [112, 132] width 16 height 10
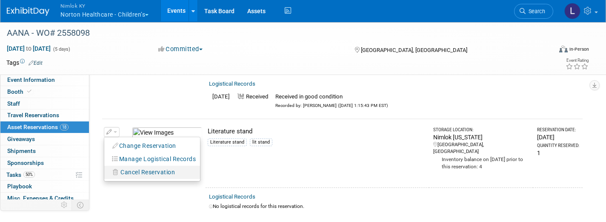
click at [134, 168] on span "Cancel Reservation" at bounding box center [147, 171] width 54 height 7
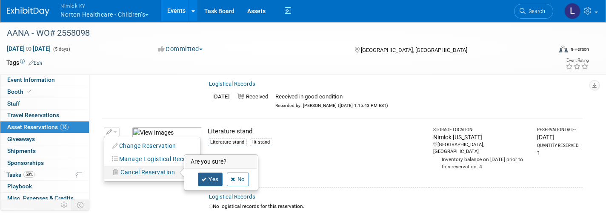
click at [211, 172] on link "Yes" at bounding box center [210, 179] width 25 height 14
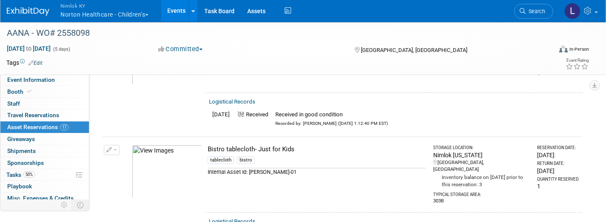
scroll to position [992, 0]
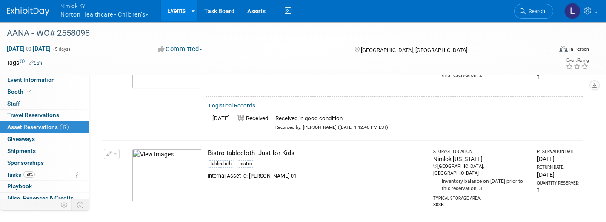
click at [112, 15] on button "Nimlok KY Norton Healthcare - Children’s" at bounding box center [110, 11] width 100 height 22
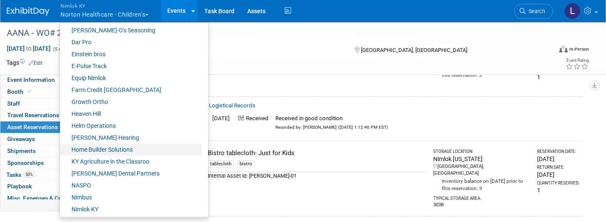
scroll to position [199, 0]
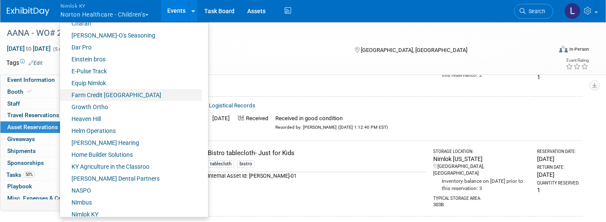
click at [123, 95] on link "Farm Credit [GEOGRAPHIC_DATA]" at bounding box center [131, 95] width 142 height 12
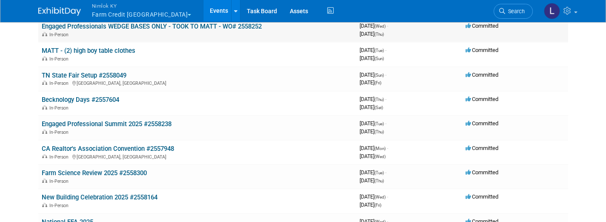
scroll to position [87, 0]
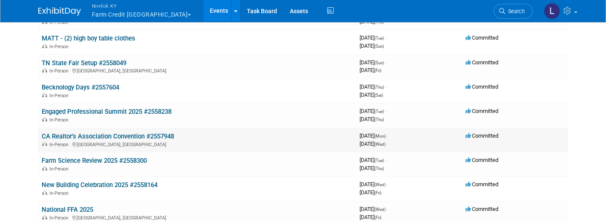
click at [124, 132] on link "CA Realtor's Association Convention #2557948" at bounding box center [108, 136] width 132 height 8
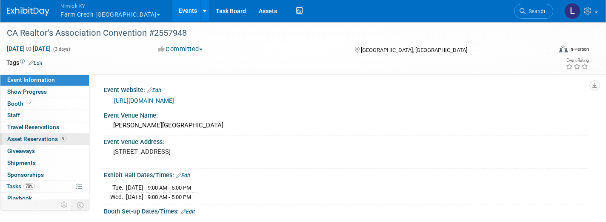
click at [38, 135] on span "Asset Reservations 9" at bounding box center [36, 138] width 59 height 7
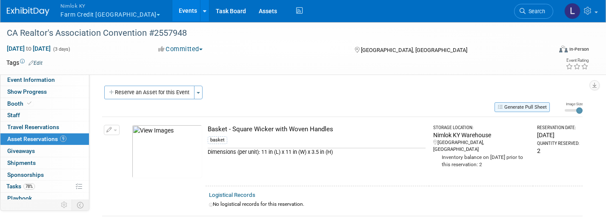
click at [528, 110] on button "Generate Pull Sheet" at bounding box center [521, 107] width 55 height 10
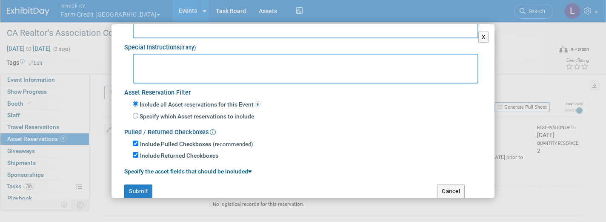
scroll to position [72, 0]
click at [143, 185] on button "Submit" at bounding box center [138, 192] width 28 height 14
